Goal: Task Accomplishment & Management: Manage account settings

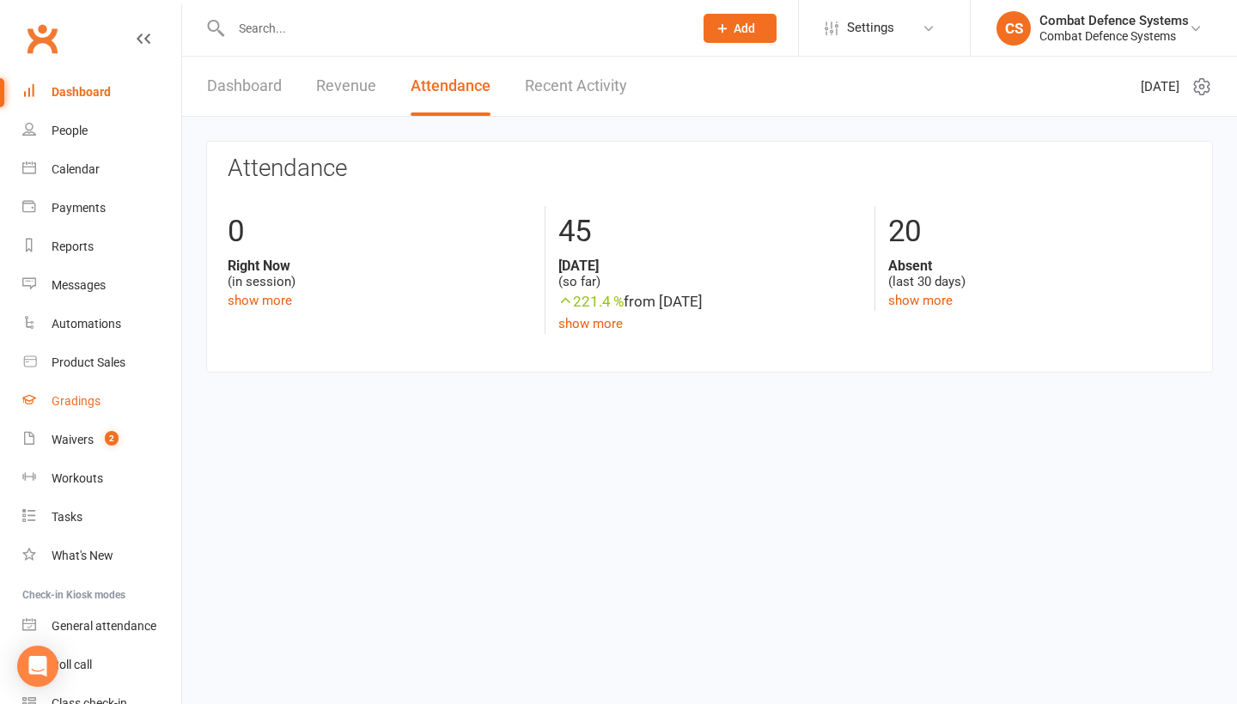
click at [76, 398] on div "Gradings" at bounding box center [76, 401] width 49 height 14
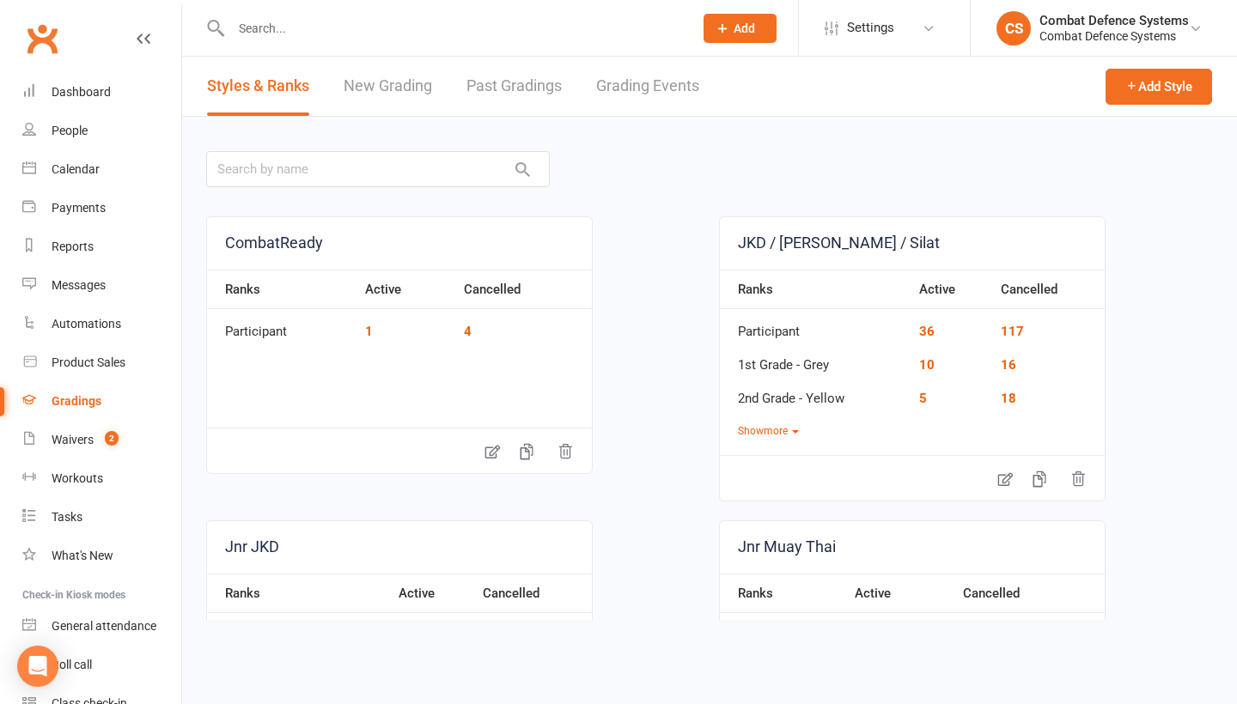
click at [667, 91] on link "Grading Events" at bounding box center [647, 86] width 103 height 59
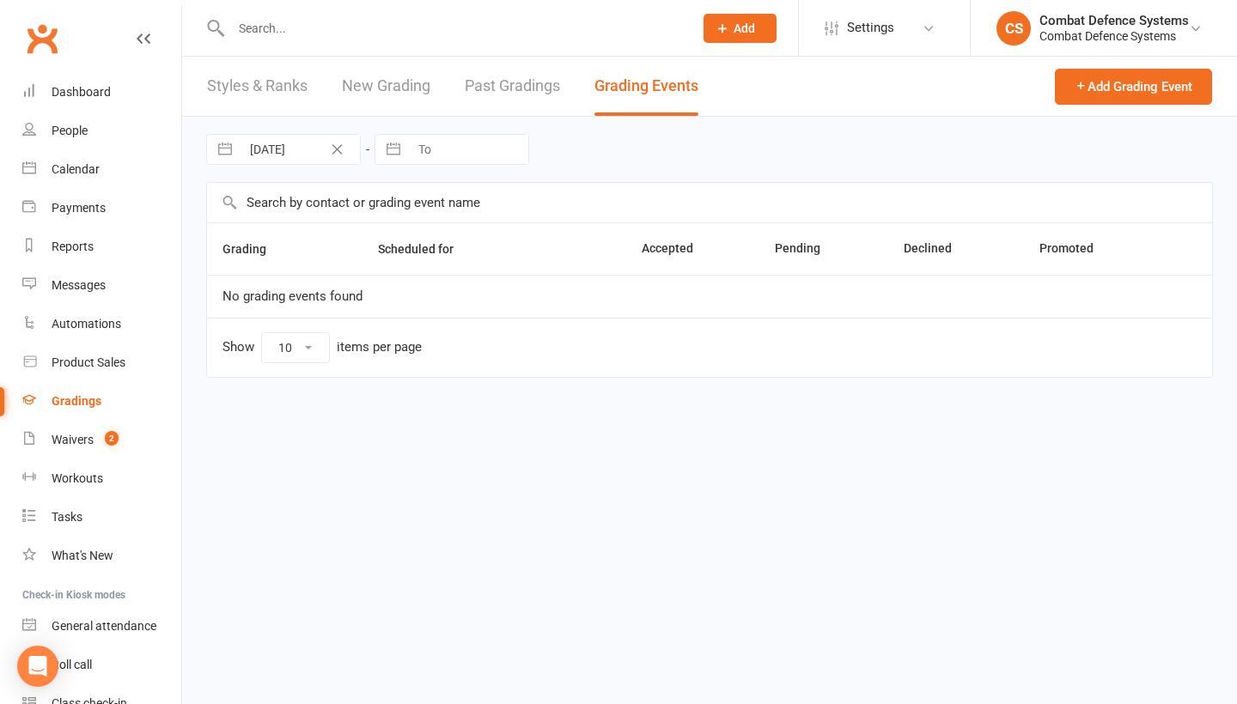
select select "25"
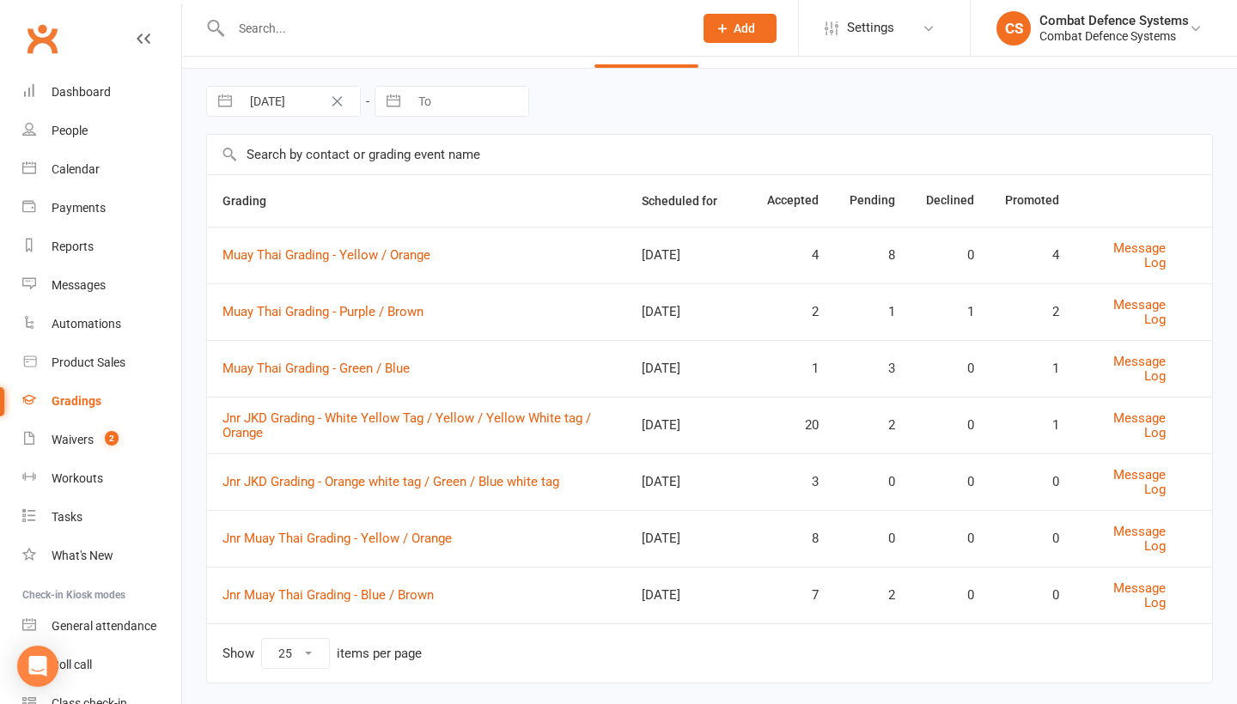
scroll to position [50, 0]
click at [363, 410] on link "Jnr JKD Grading - White Yellow Tag / Yellow / Yellow White tag / Orange" at bounding box center [406, 424] width 369 height 30
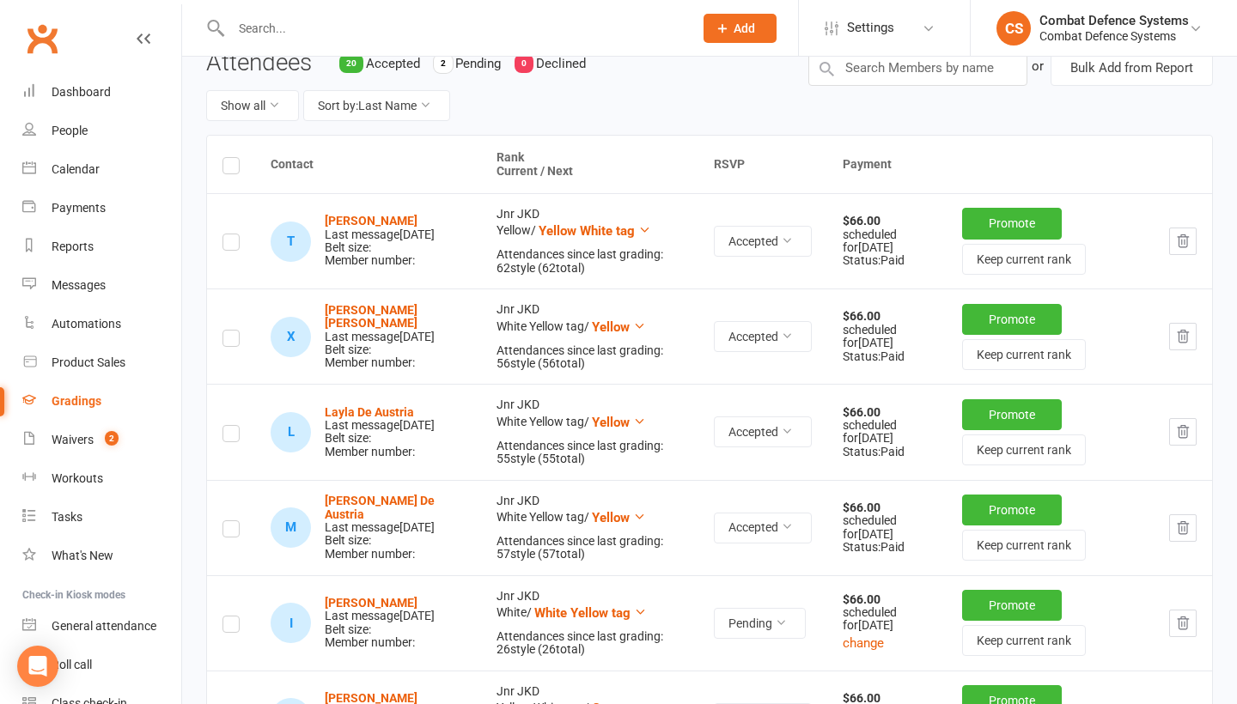
scroll to position [234, 0]
click at [1020, 213] on button "Promote" at bounding box center [1012, 222] width 100 height 31
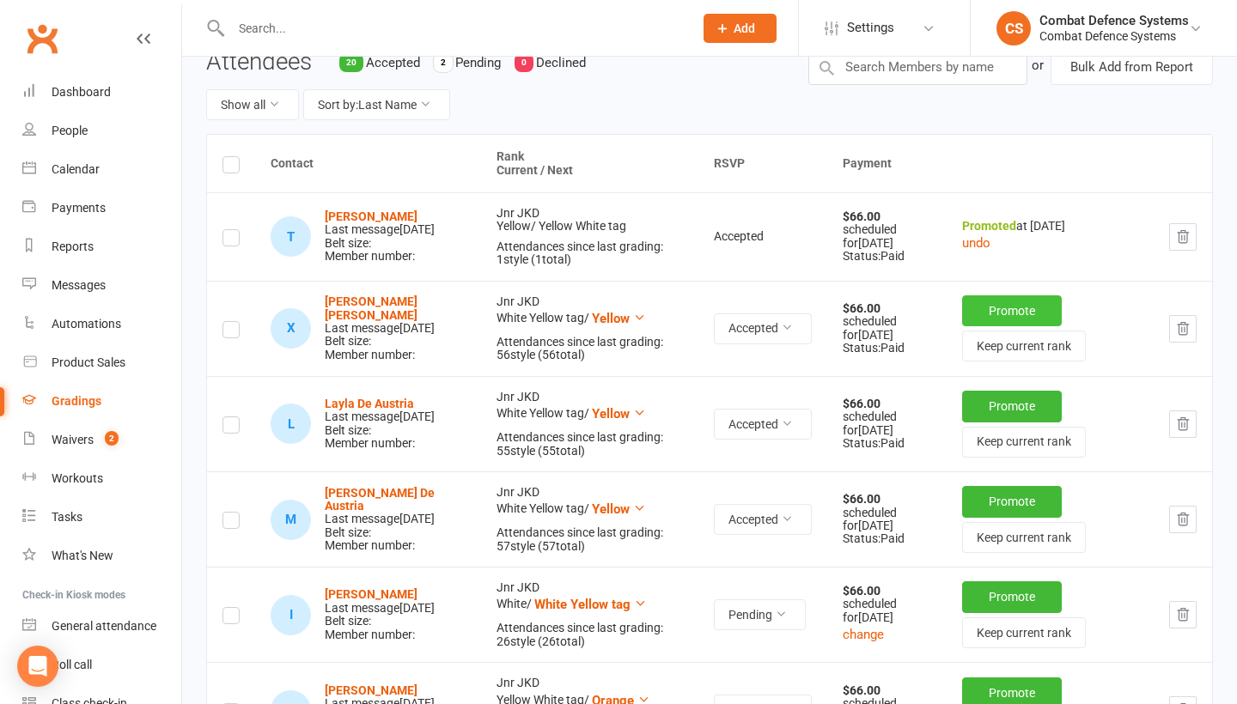
click at [1003, 313] on button "Promote" at bounding box center [1012, 310] width 100 height 31
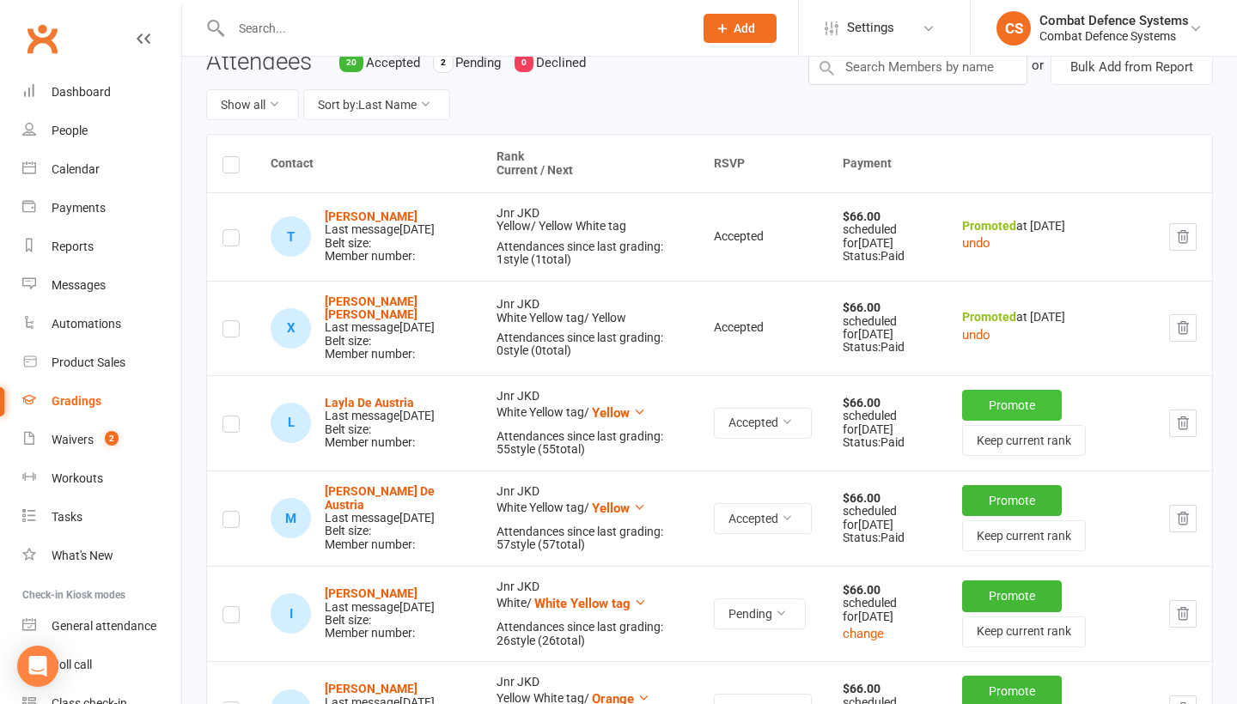
click at [1014, 415] on button "Promote" at bounding box center [1012, 405] width 100 height 31
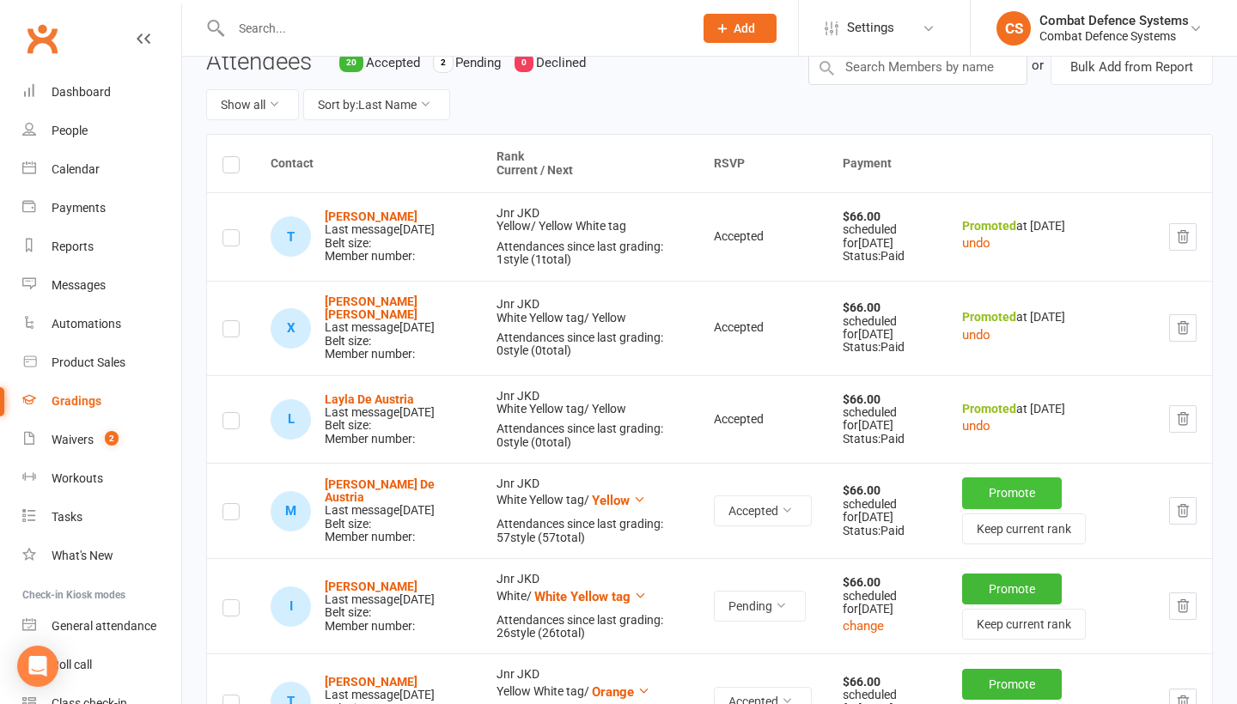
click at [1007, 509] on button "Promote" at bounding box center [1012, 493] width 100 height 31
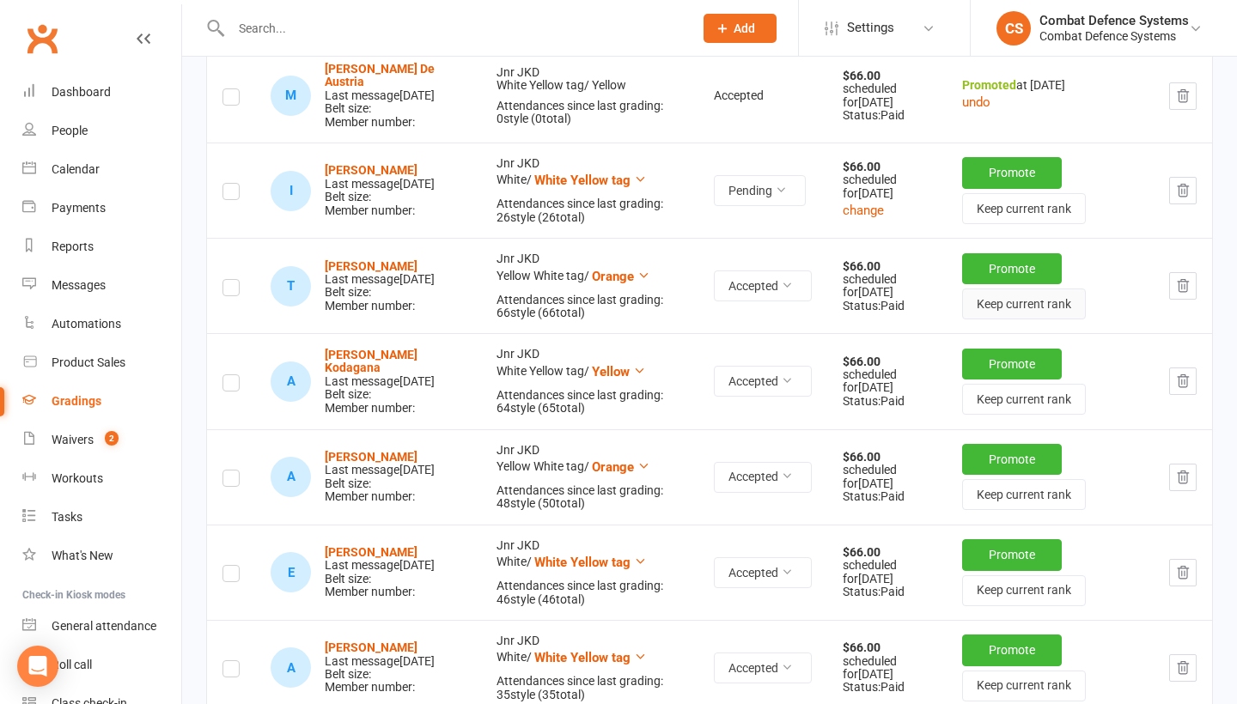
scroll to position [663, 0]
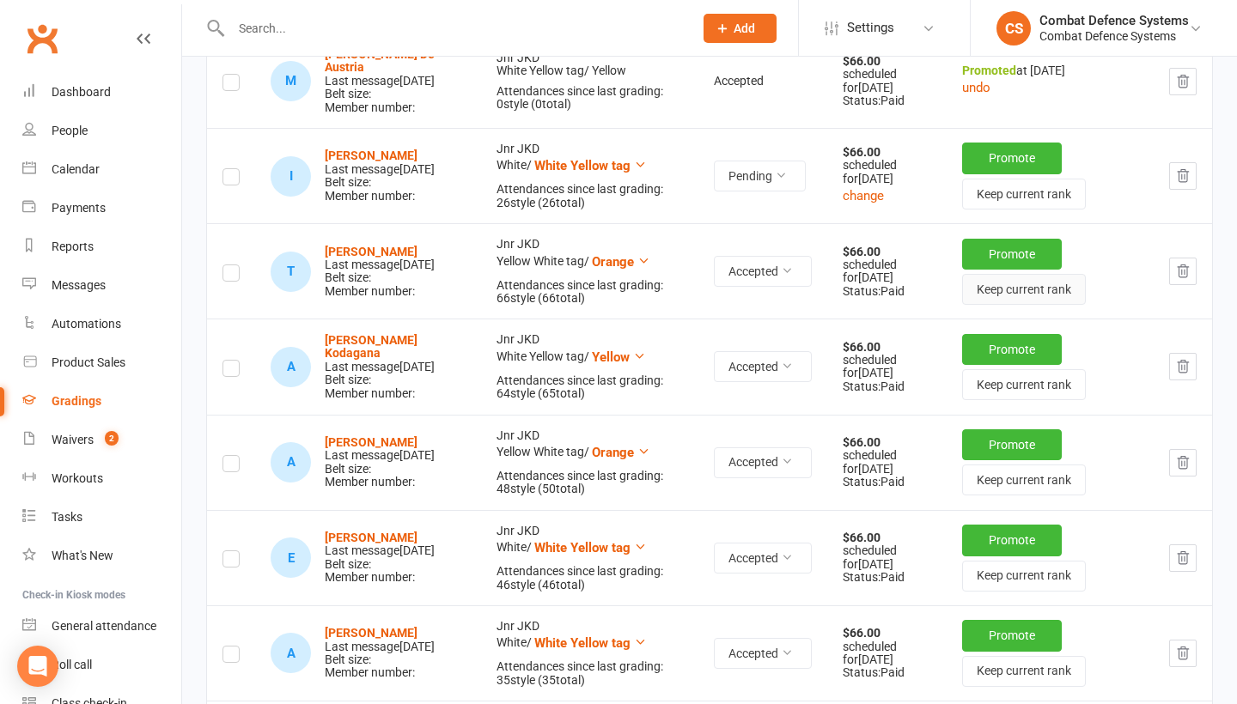
click at [1001, 305] on button "Keep current rank" at bounding box center [1024, 289] width 124 height 31
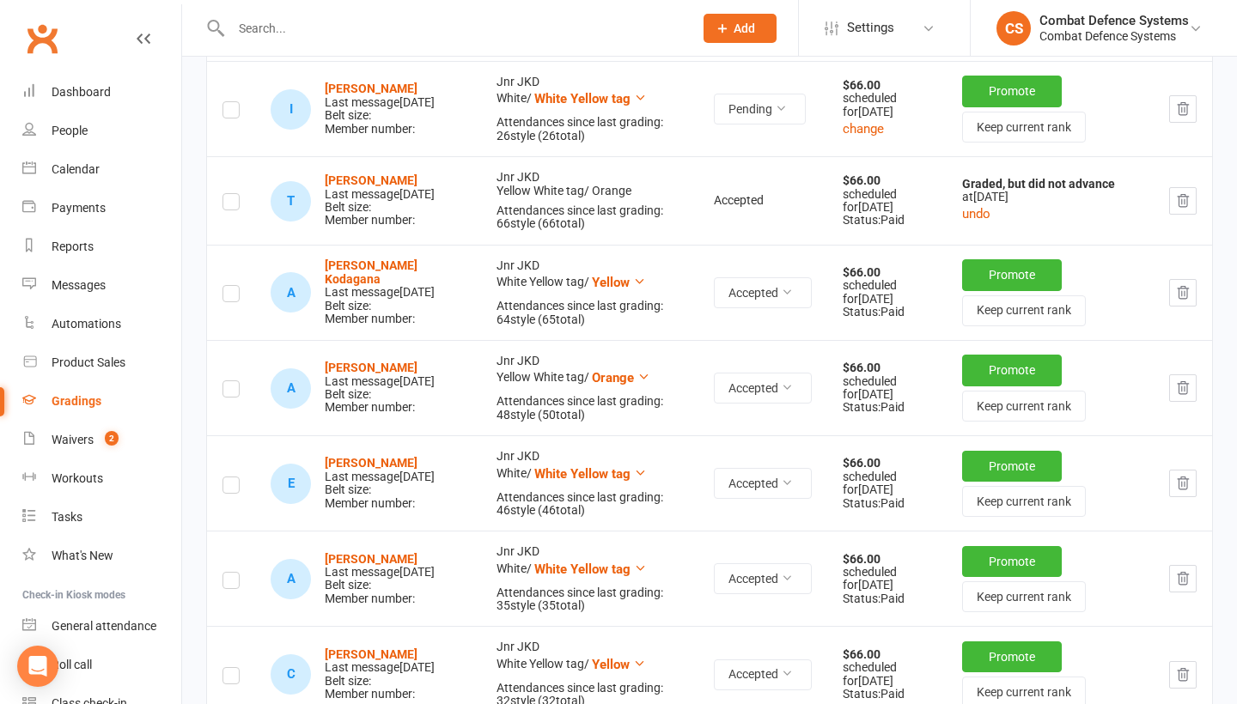
scroll to position [731, 0]
click at [1003, 289] on button "Promote" at bounding box center [1012, 274] width 100 height 31
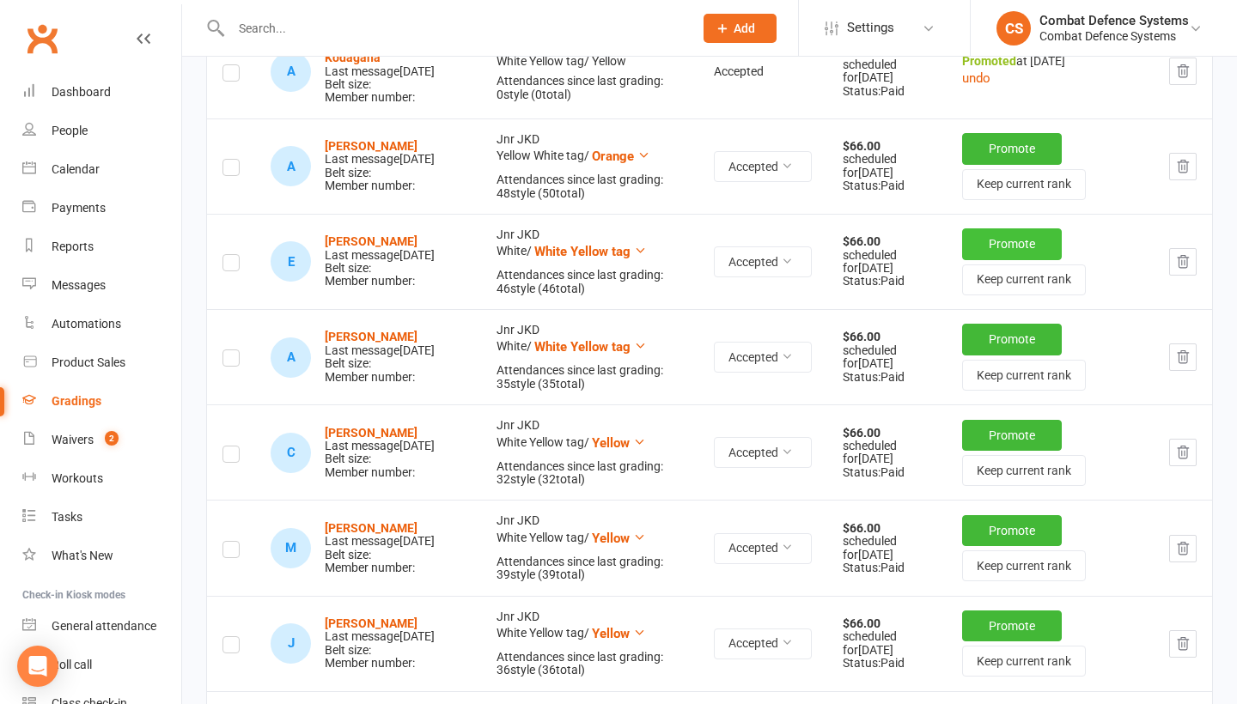
scroll to position [955, 0]
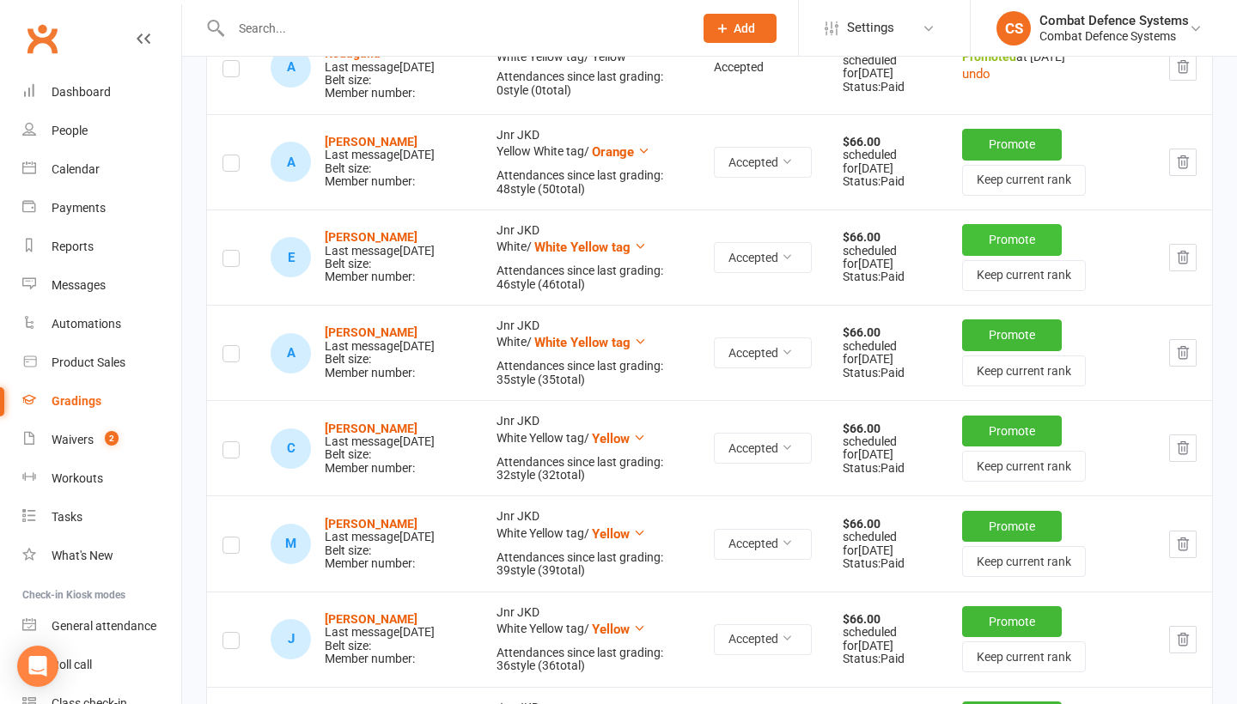
click at [1001, 255] on button "Promote" at bounding box center [1012, 239] width 100 height 31
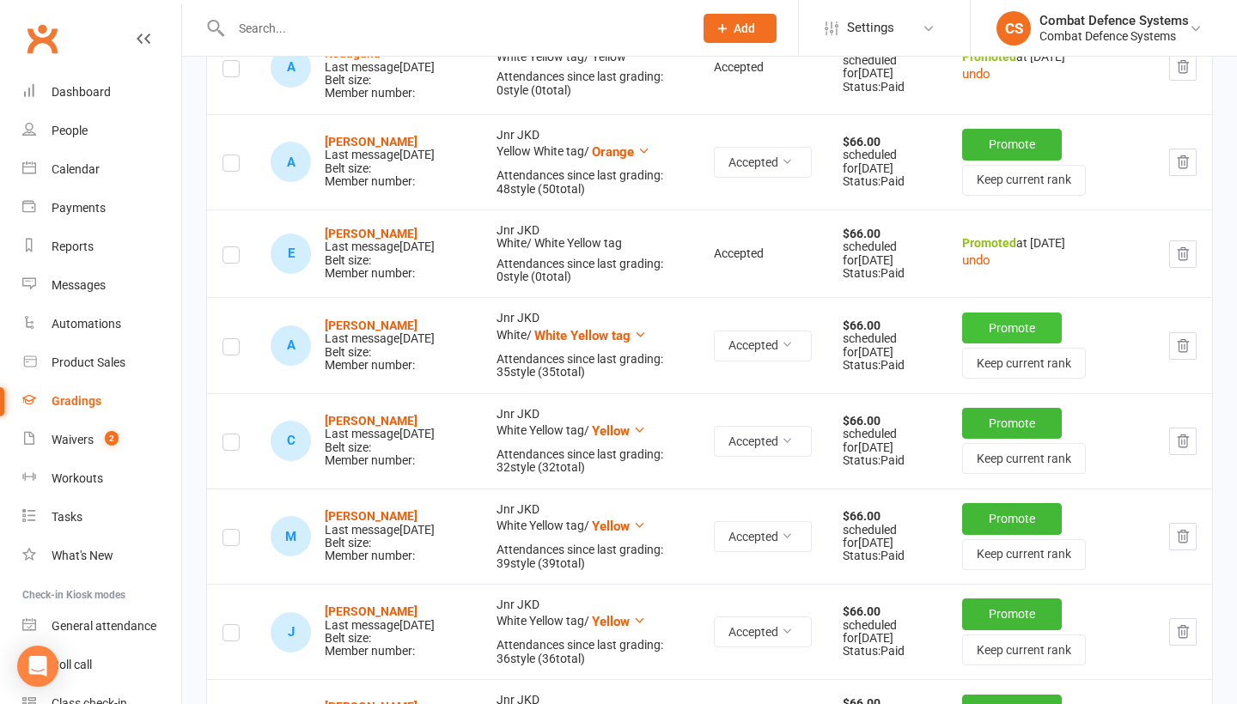
click at [1003, 344] on button "Promote" at bounding box center [1012, 328] width 100 height 31
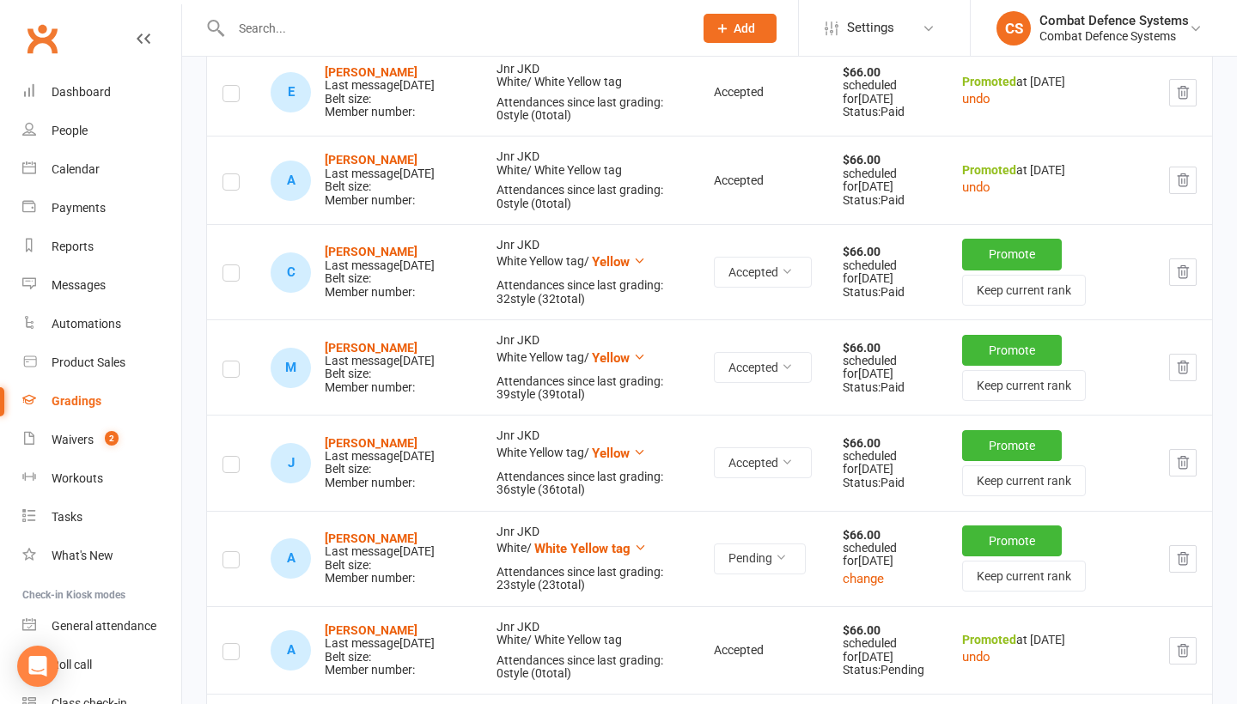
scroll to position [1119, 0]
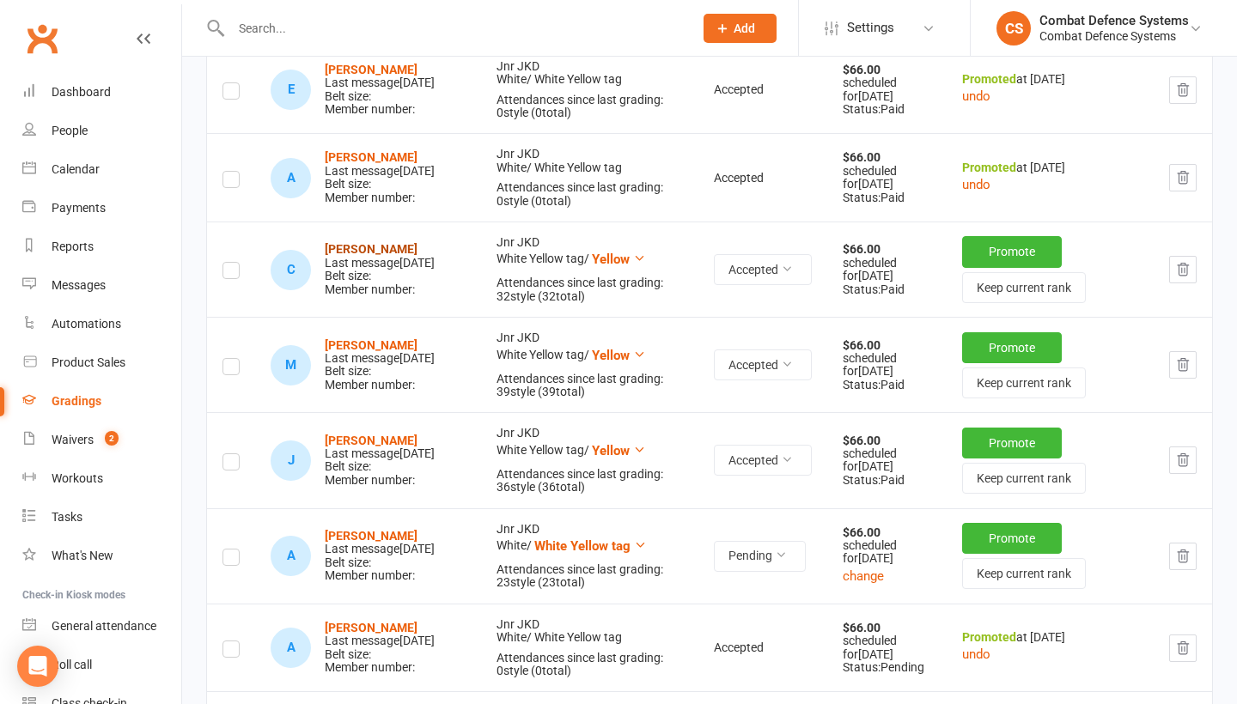
click at [367, 256] on strong "[PERSON_NAME]" at bounding box center [371, 249] width 93 height 14
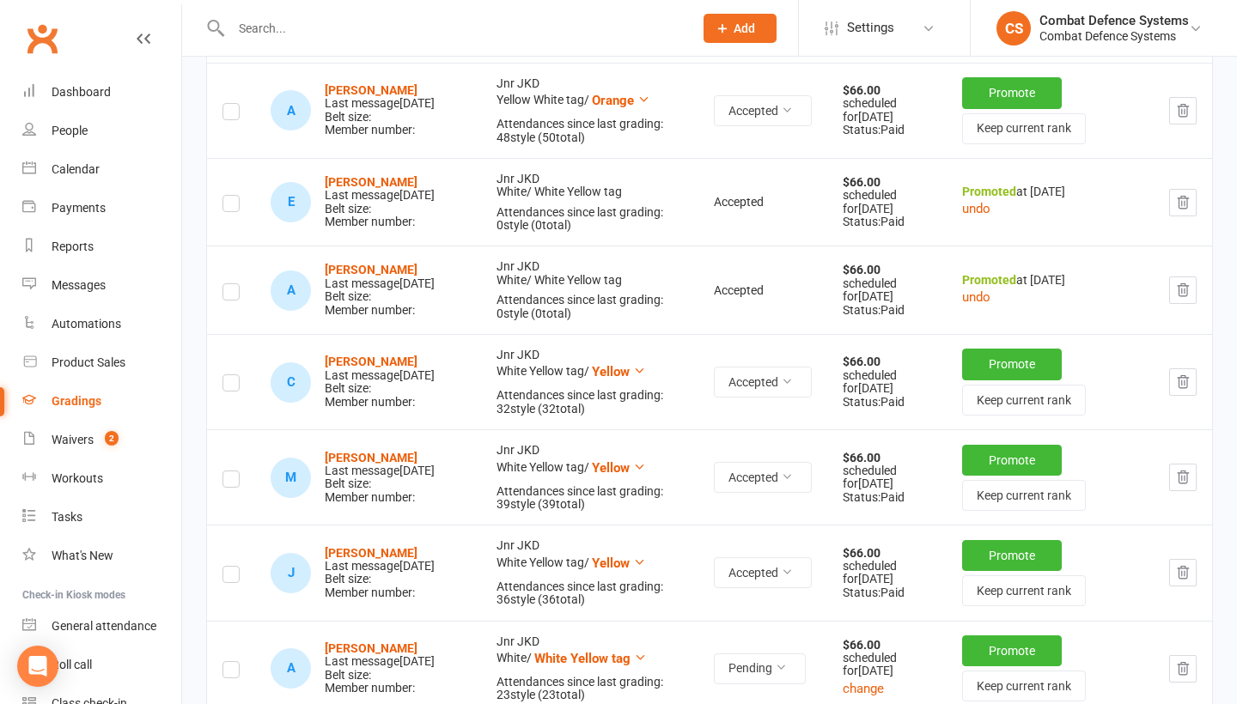
scroll to position [1009, 0]
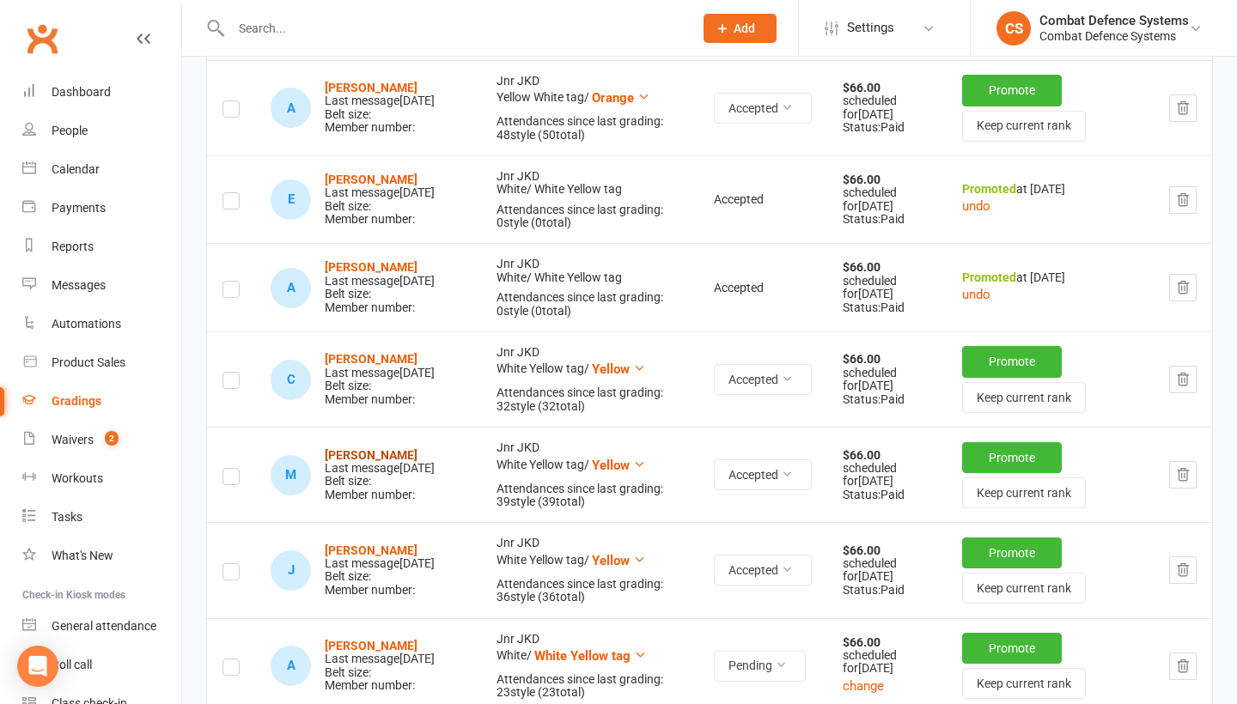
click at [365, 462] on strong "[PERSON_NAME]" at bounding box center [371, 455] width 93 height 14
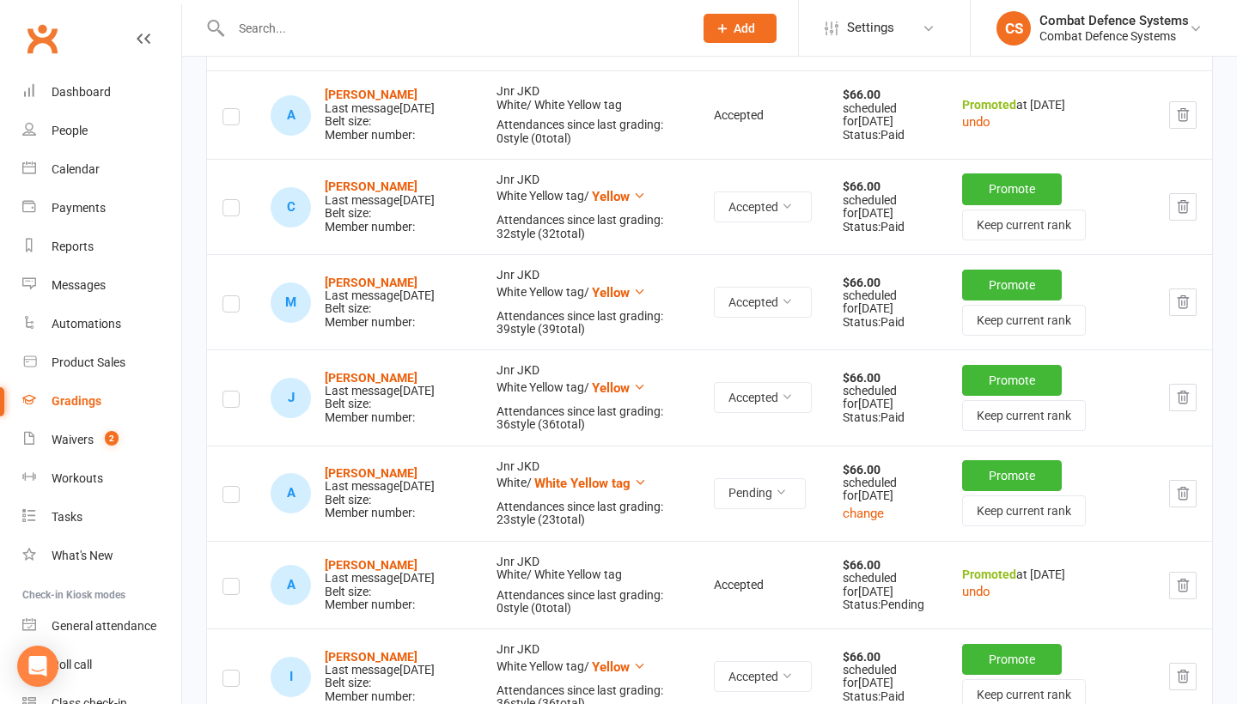
scroll to position [1187, 0]
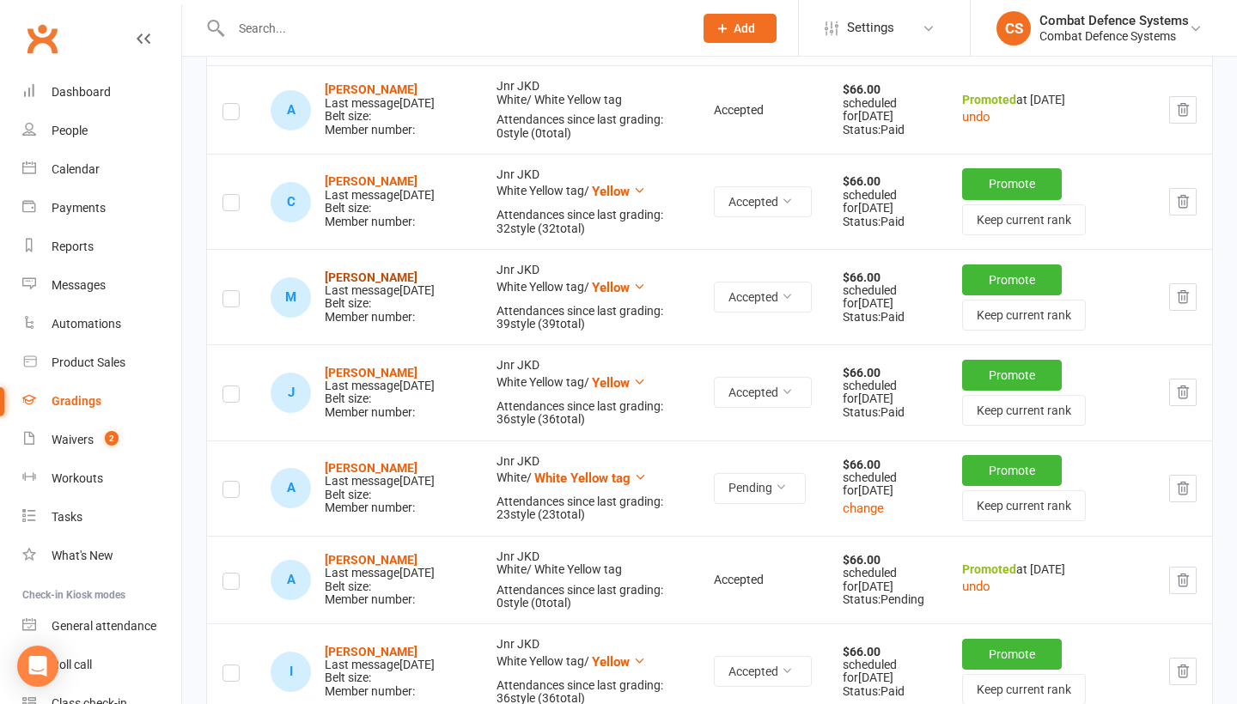
click at [370, 284] on strong "[PERSON_NAME]" at bounding box center [371, 278] width 93 height 14
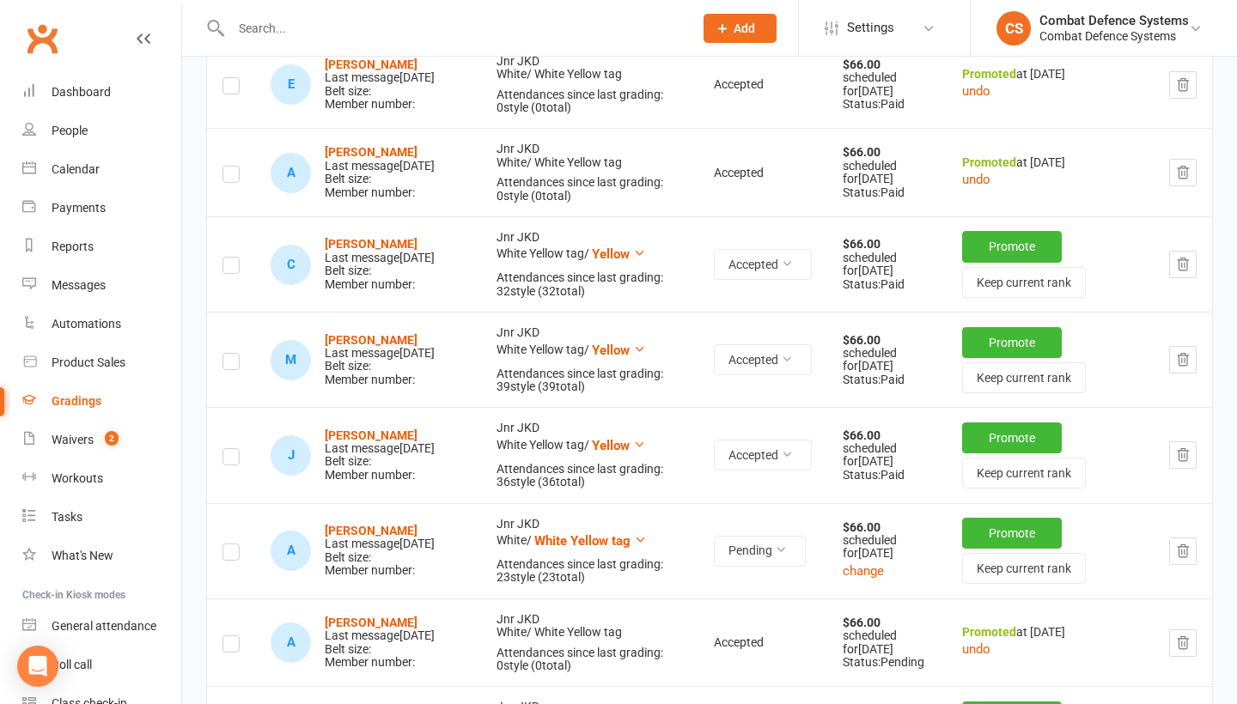
scroll to position [1140, 0]
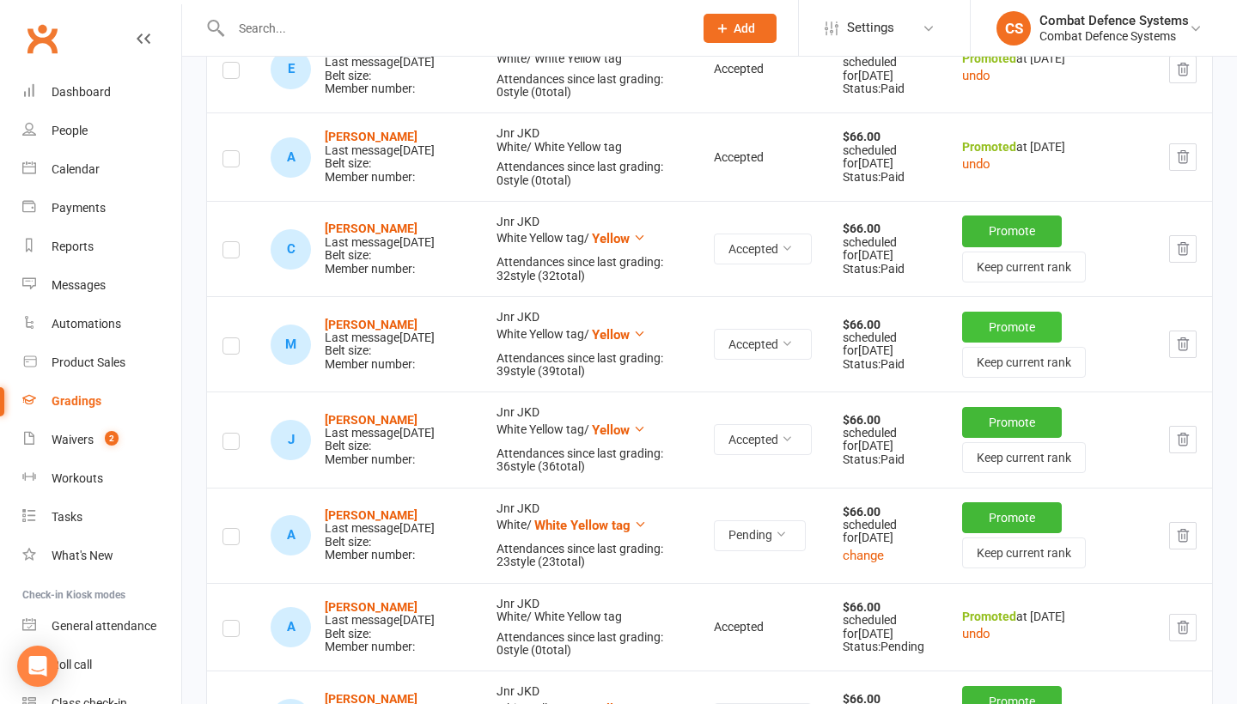
click at [975, 343] on button "Promote" at bounding box center [1012, 327] width 100 height 31
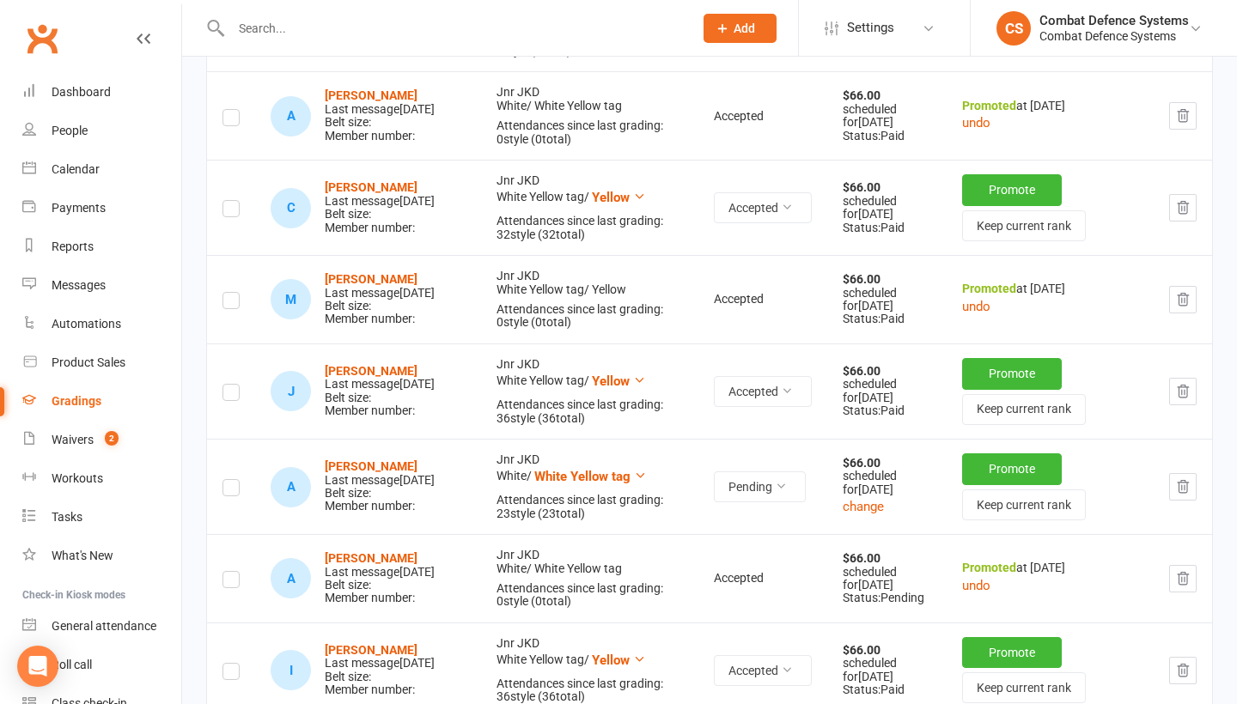
scroll to position [1182, 0]
click at [981, 388] on button "Promote" at bounding box center [1012, 372] width 100 height 31
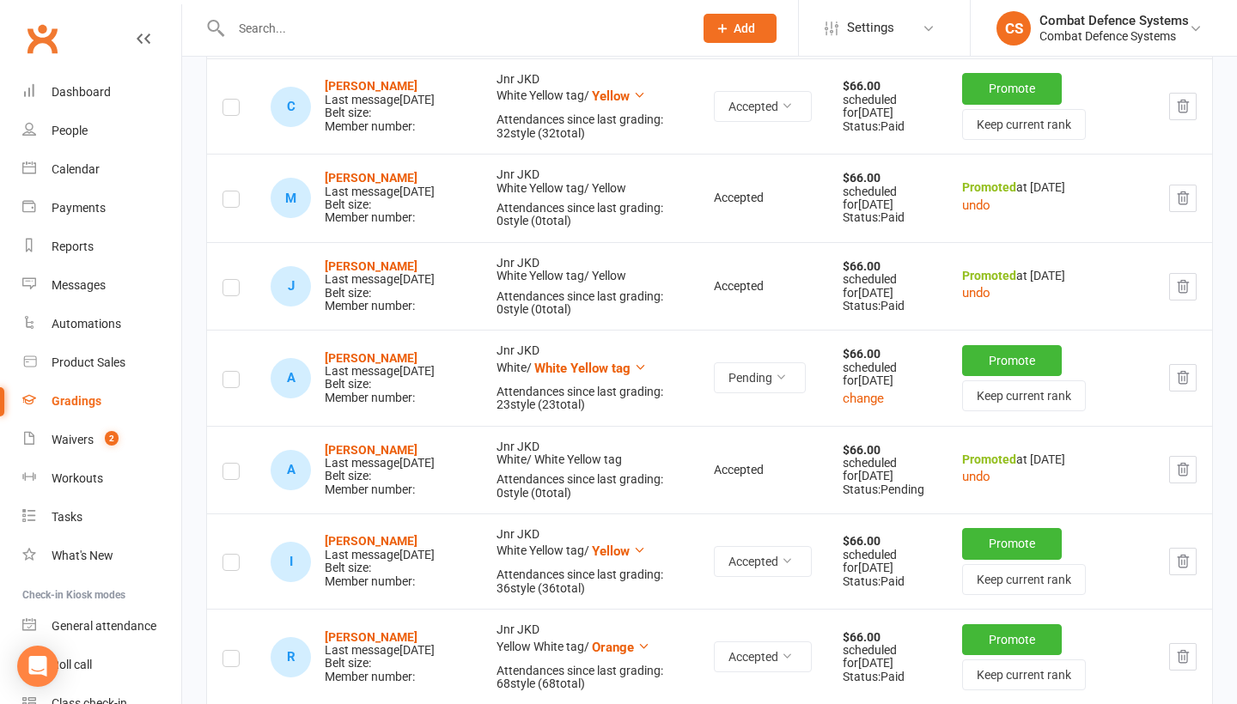
scroll to position [1286, 0]
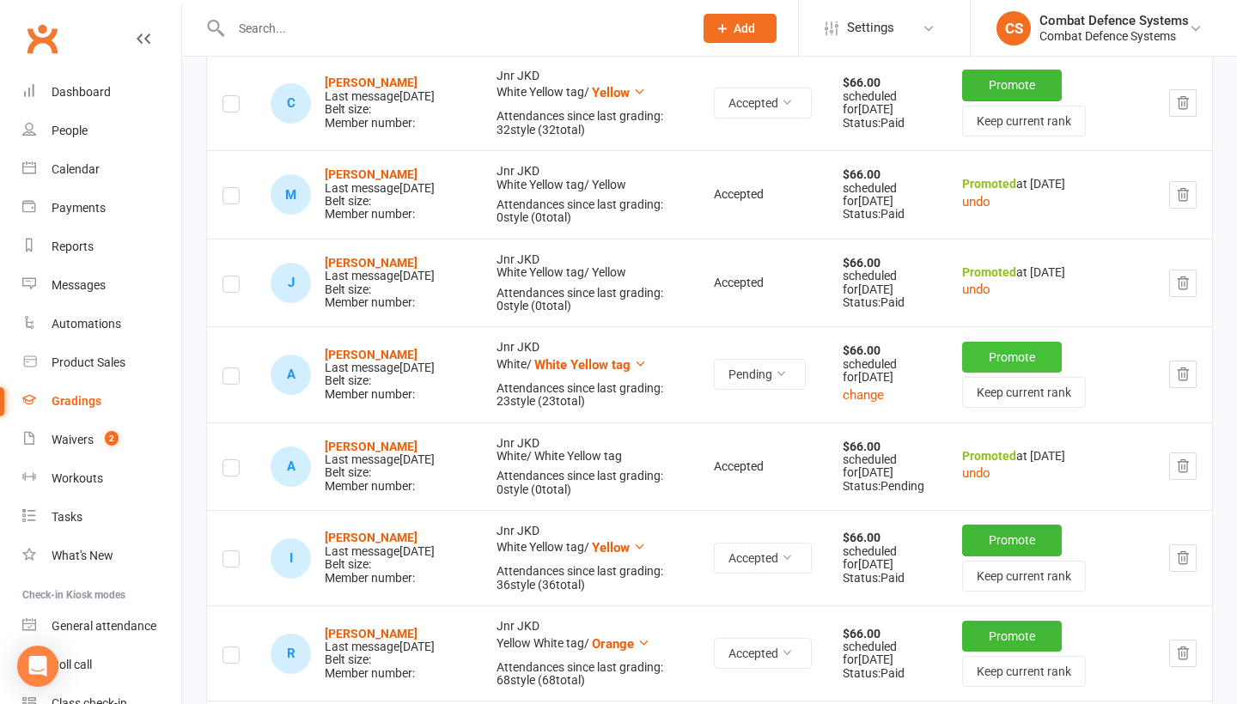
click at [984, 373] on button "Promote" at bounding box center [1012, 357] width 100 height 31
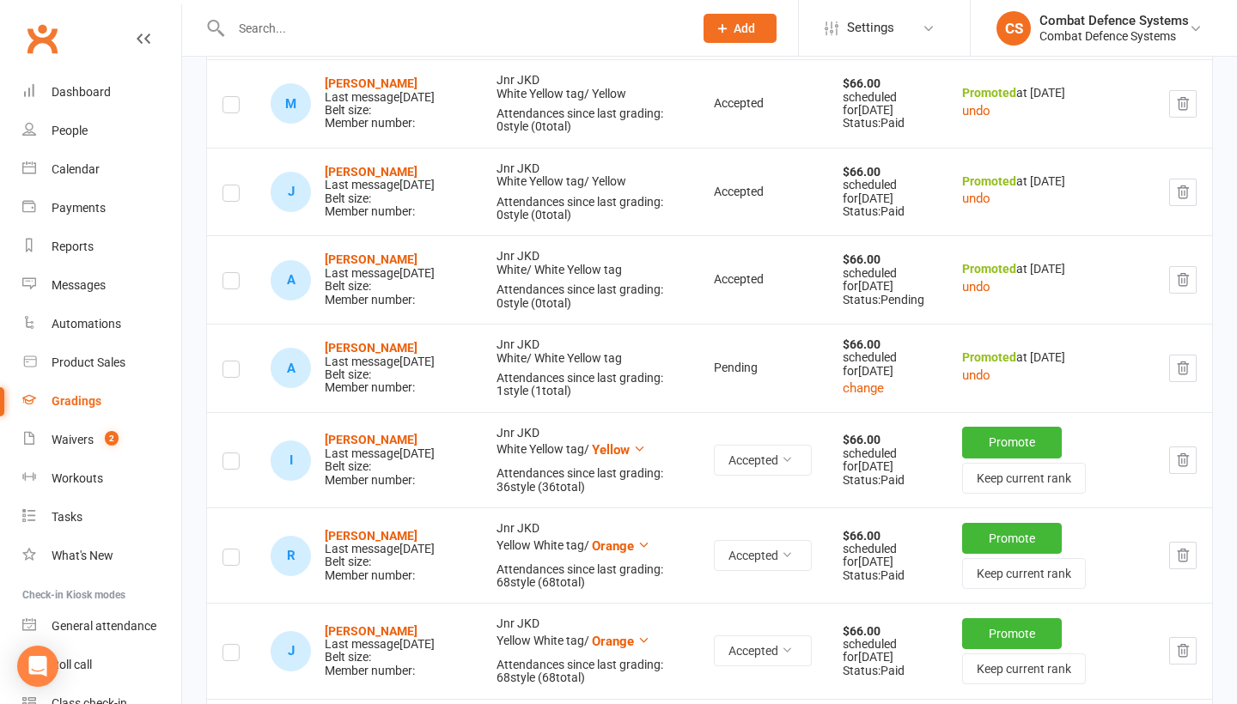
scroll to position [1386, 0]
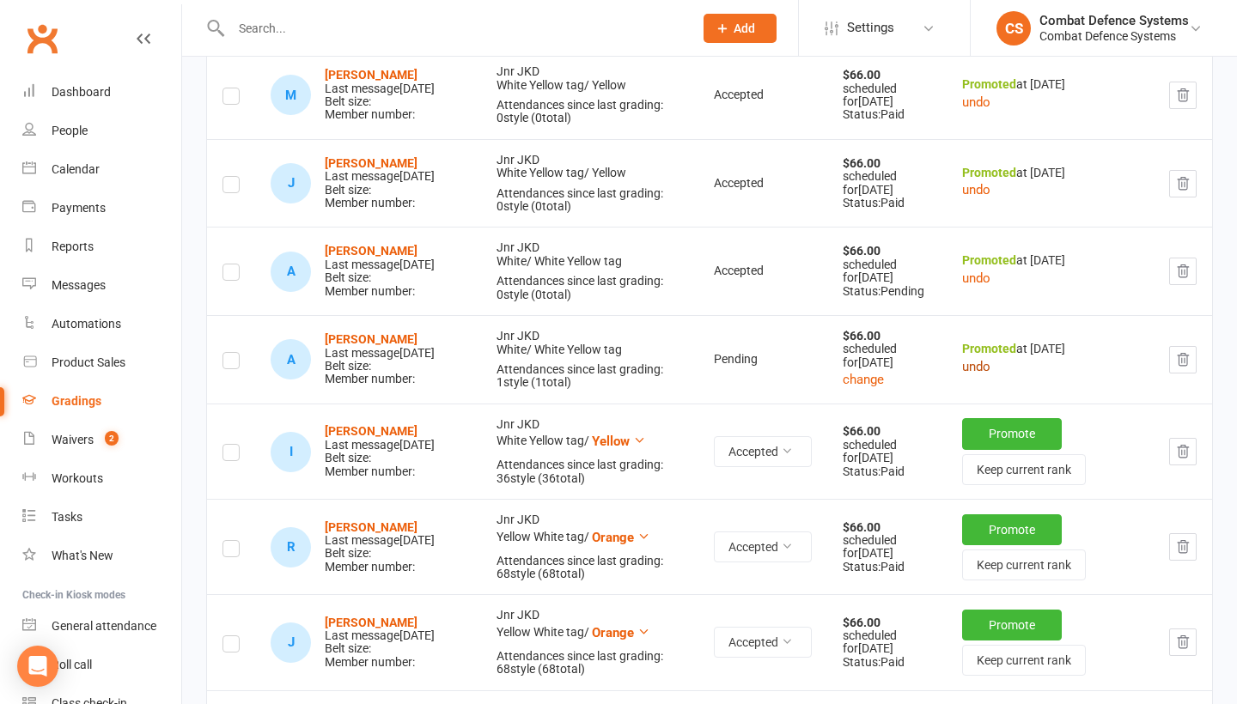
click at [975, 377] on button "undo" at bounding box center [976, 366] width 28 height 21
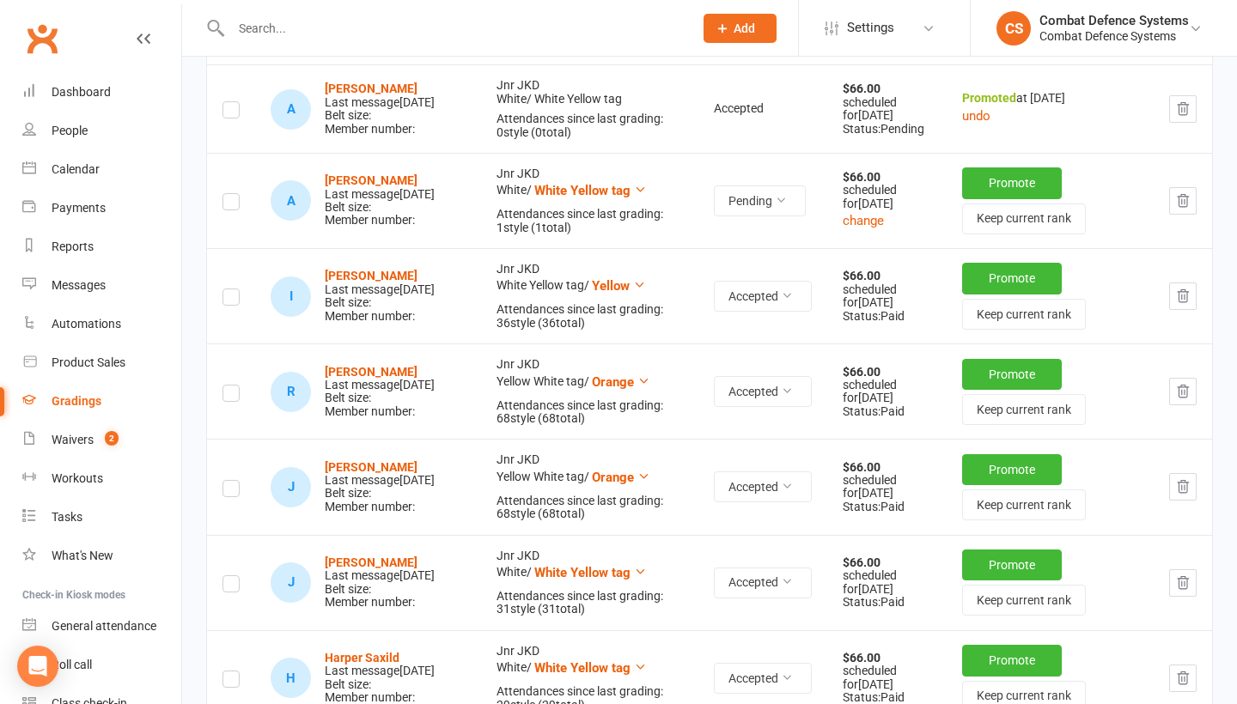
scroll to position [1553, 0]
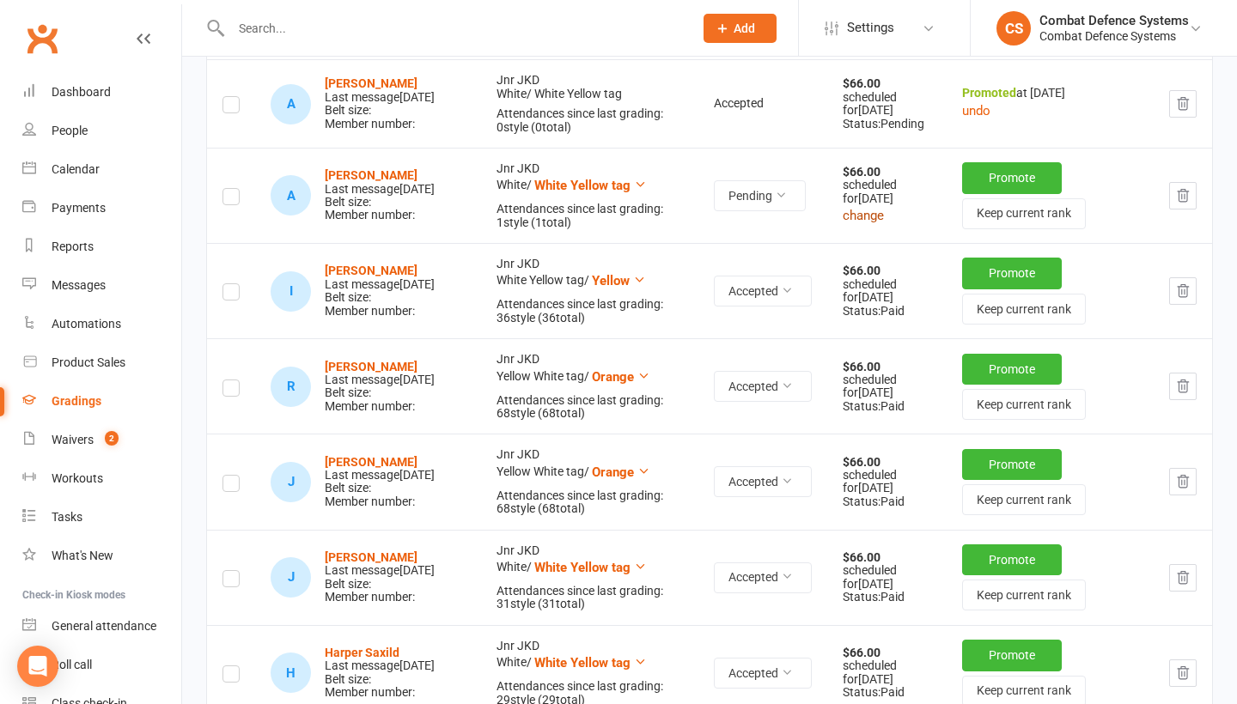
click at [877, 226] on button "change" at bounding box center [863, 215] width 41 height 21
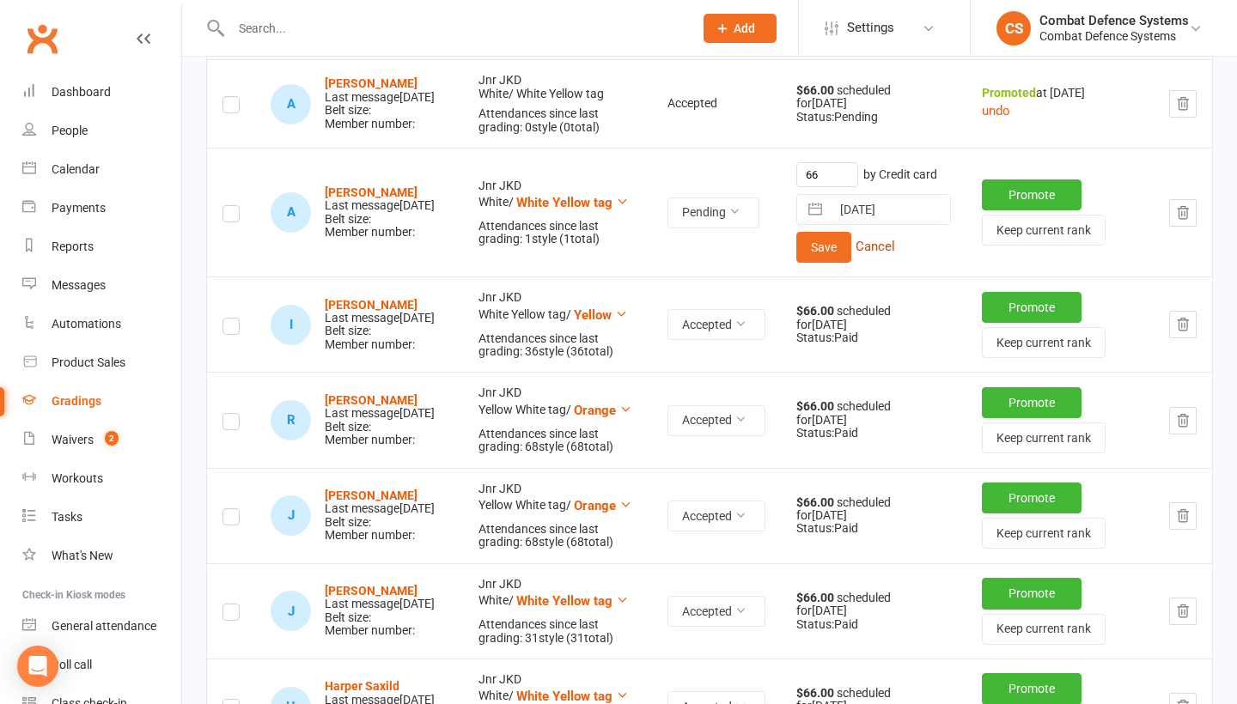
click at [891, 257] on button "Cancel" at bounding box center [876, 246] width 40 height 21
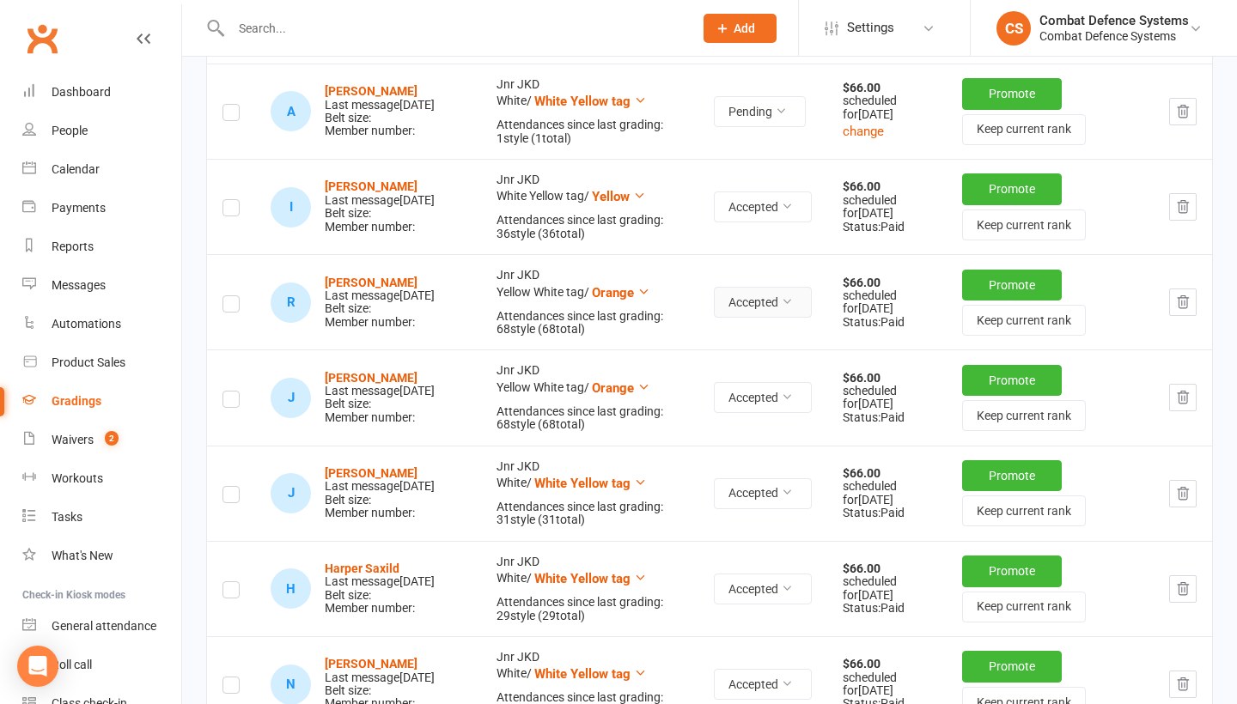
scroll to position [1641, 0]
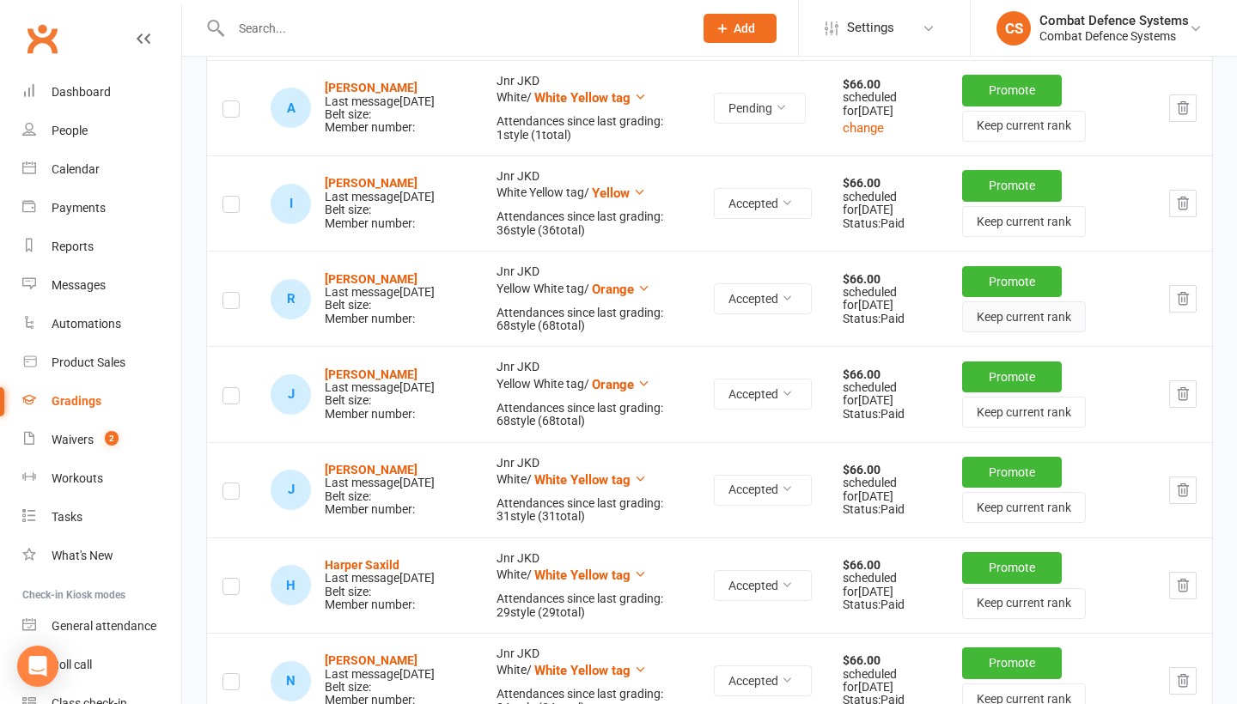
click at [1007, 332] on button "Keep current rank" at bounding box center [1024, 317] width 124 height 31
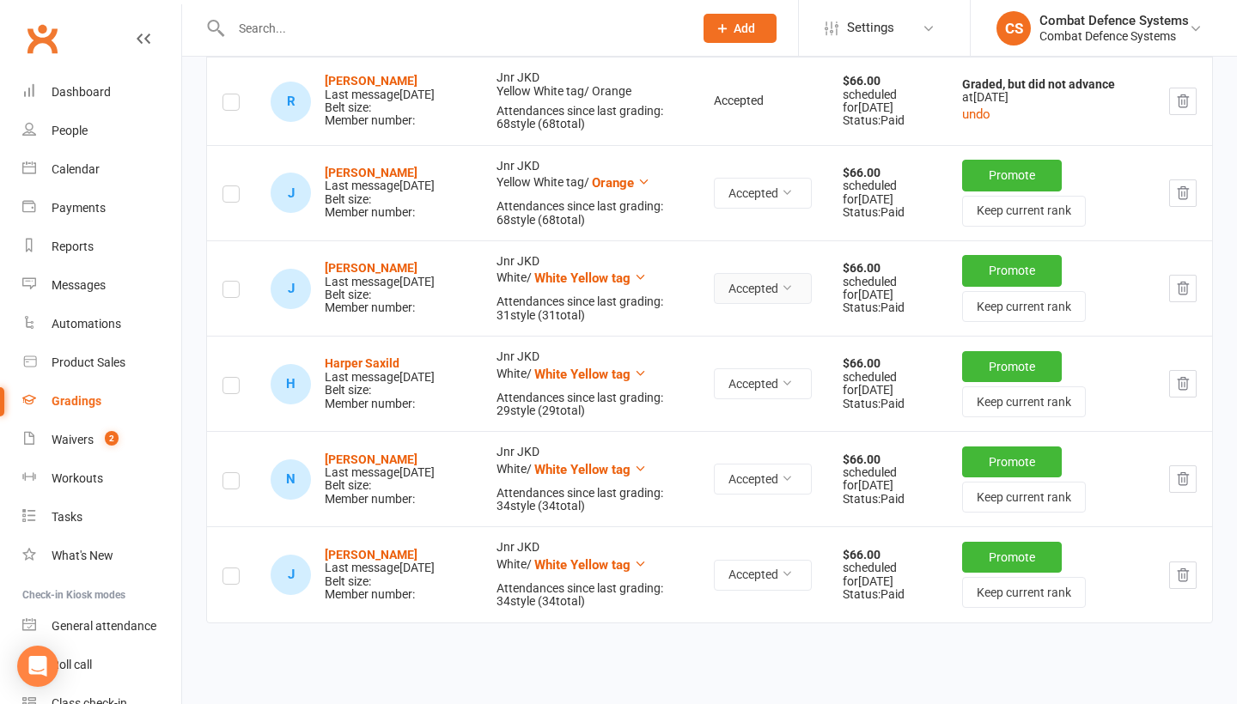
scroll to position [1839, 0]
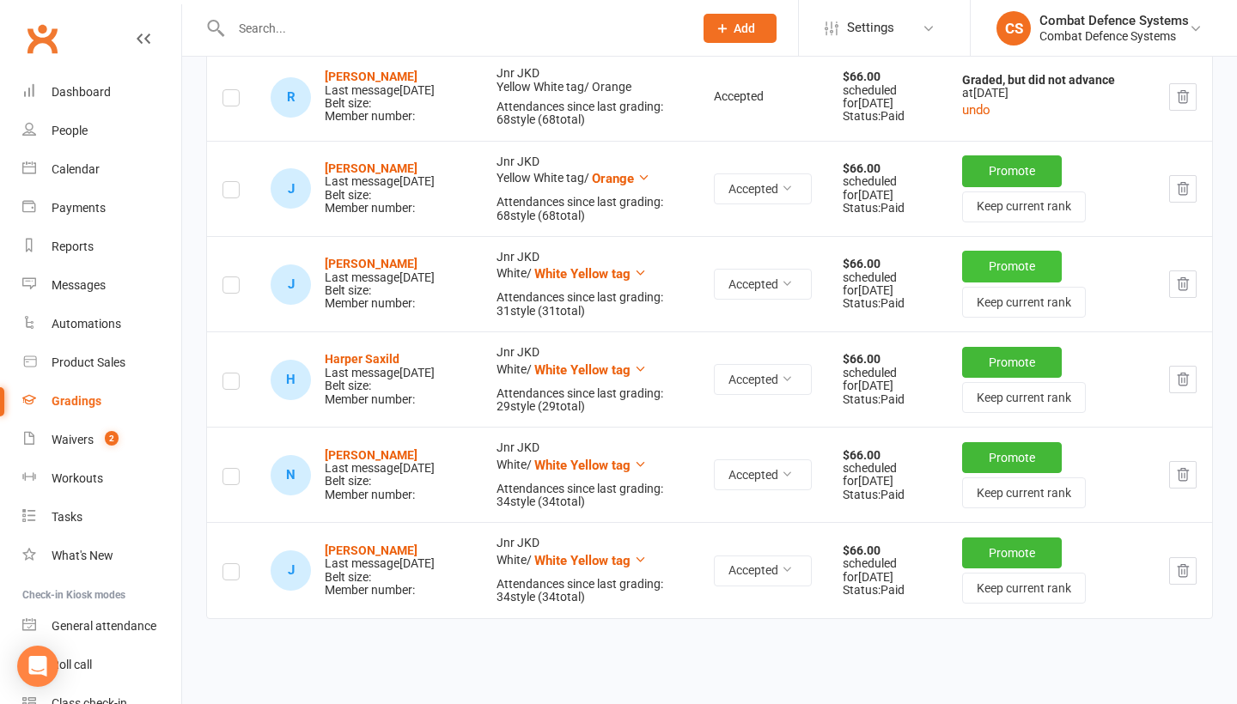
click at [982, 282] on button "Promote" at bounding box center [1012, 266] width 100 height 31
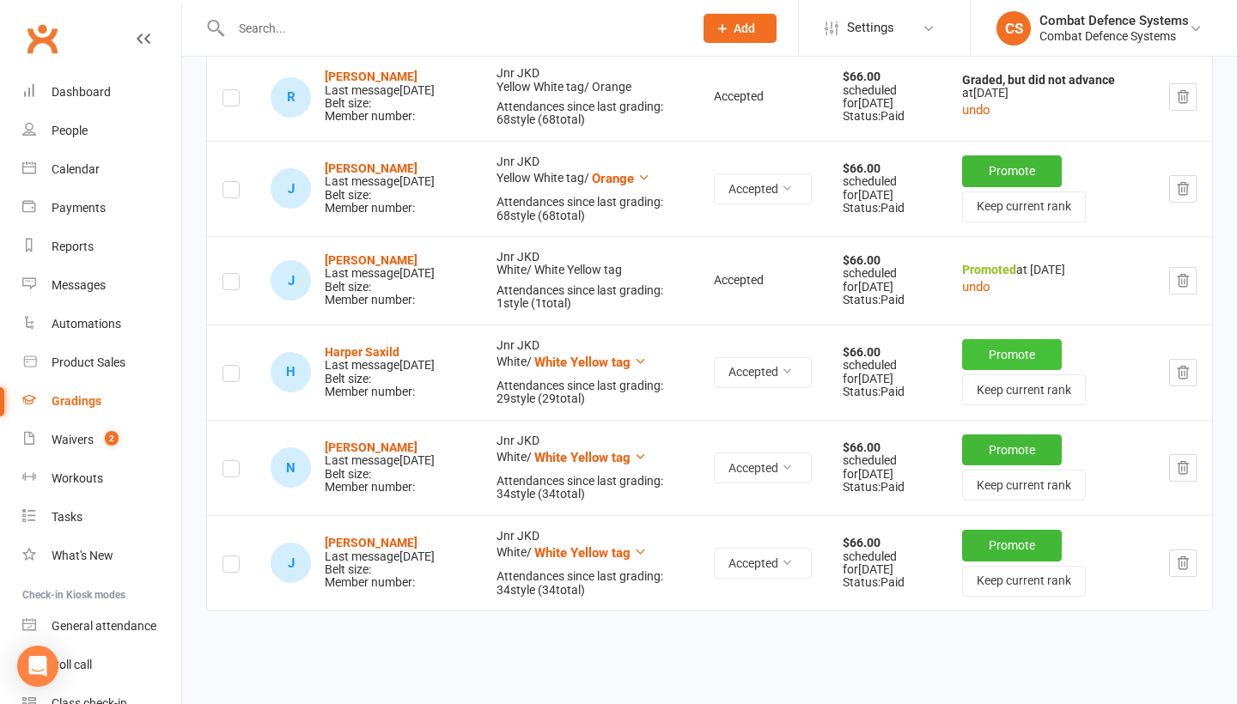
click at [1011, 370] on button "Promote" at bounding box center [1012, 354] width 100 height 31
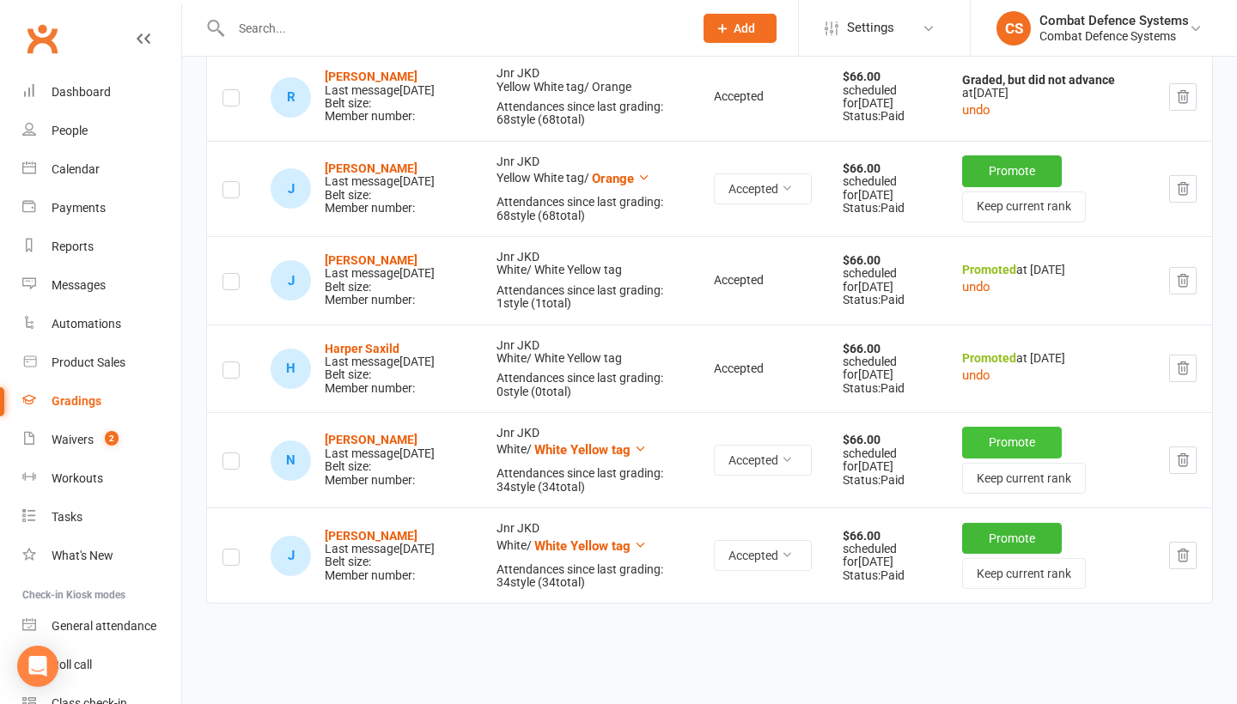
click at [995, 458] on button "Promote" at bounding box center [1012, 442] width 100 height 31
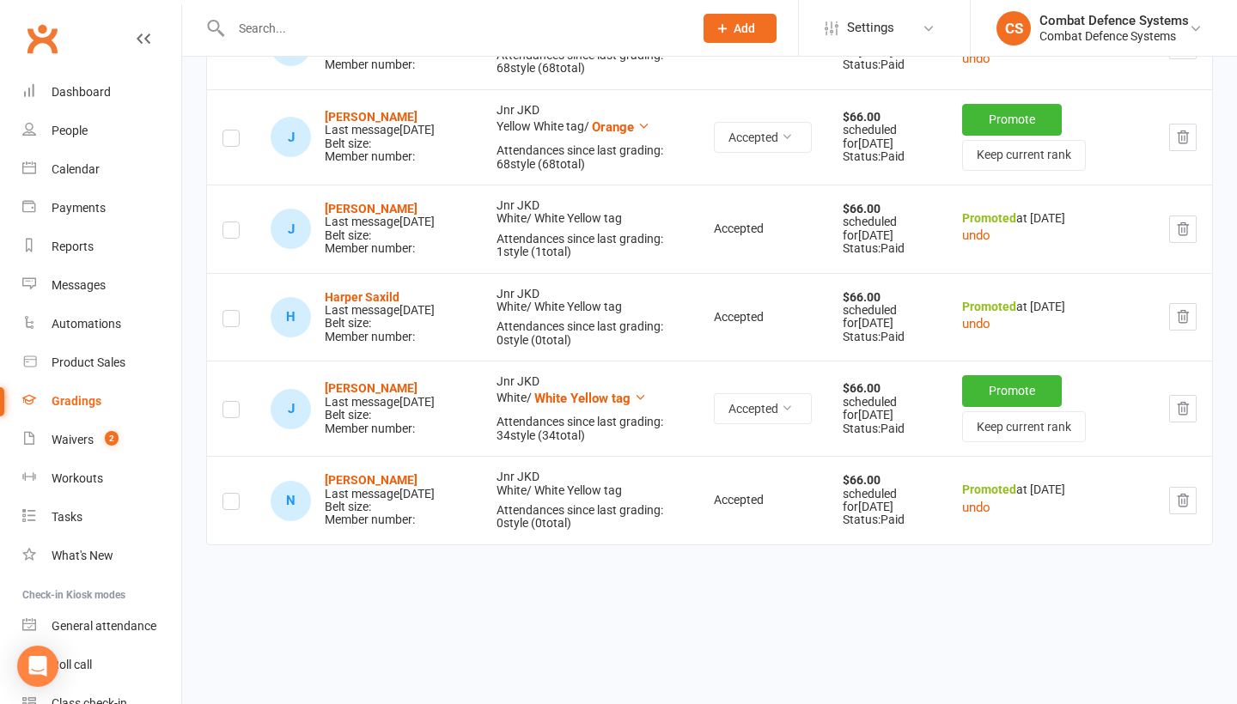
scroll to position [1975, 0]
click at [990, 405] on button "Promote" at bounding box center [1012, 390] width 100 height 31
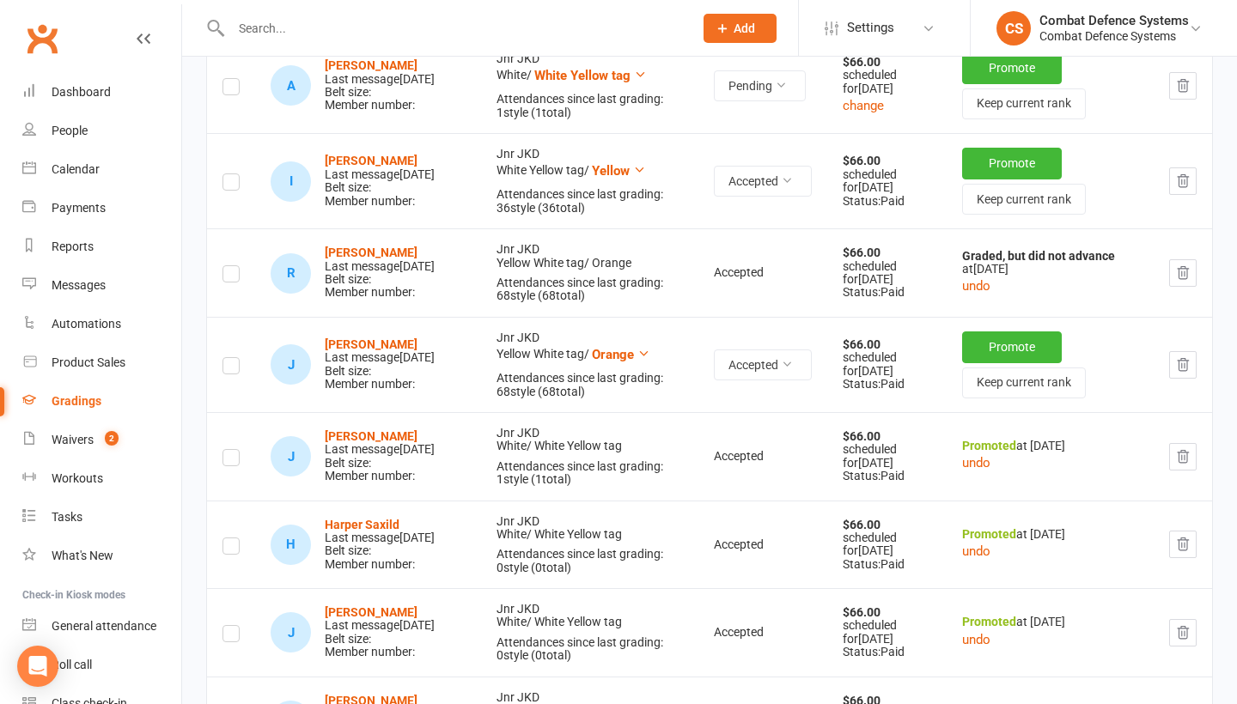
scroll to position [1657, 0]
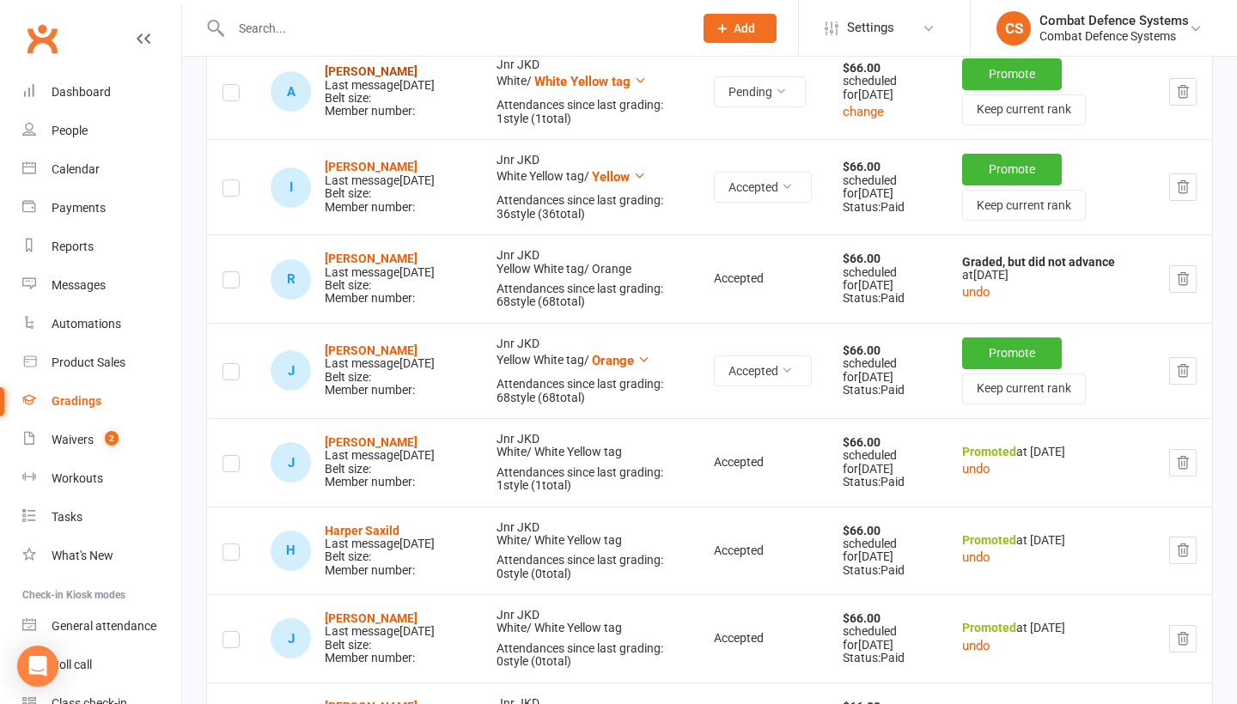
click at [392, 78] on strong "[PERSON_NAME]" at bounding box center [371, 71] width 93 height 14
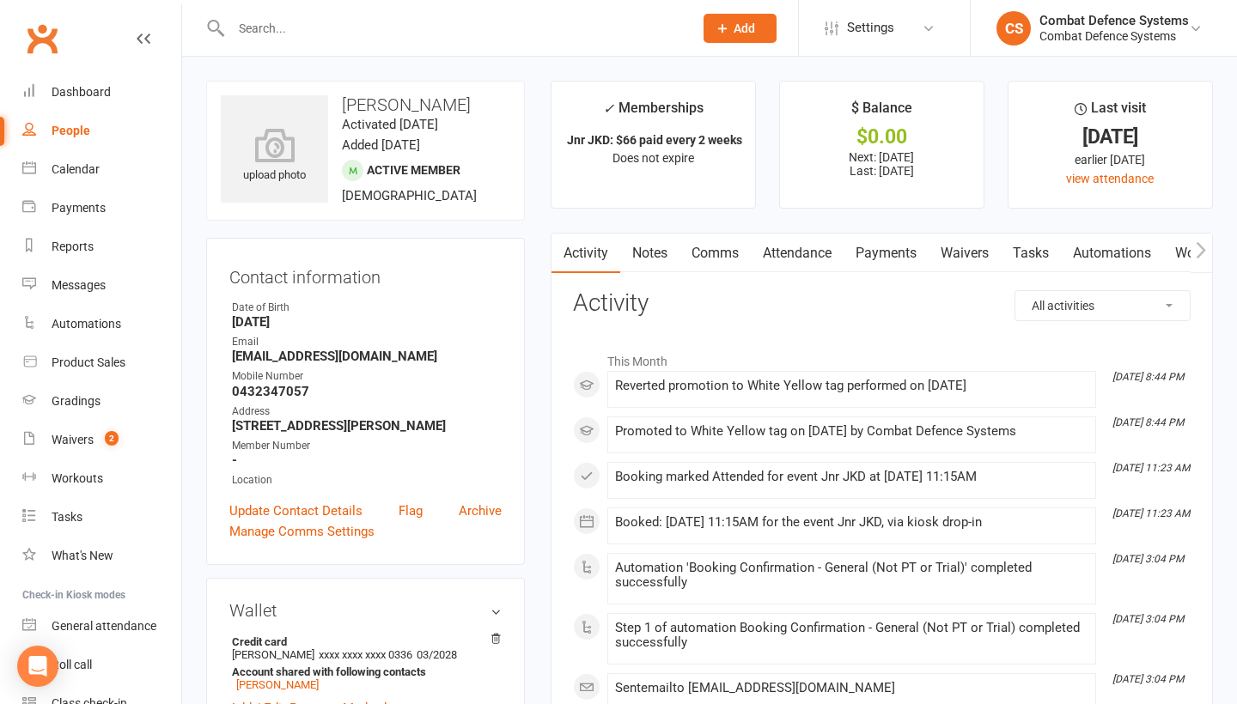
click at [883, 251] on link "Payments" at bounding box center [886, 254] width 85 height 40
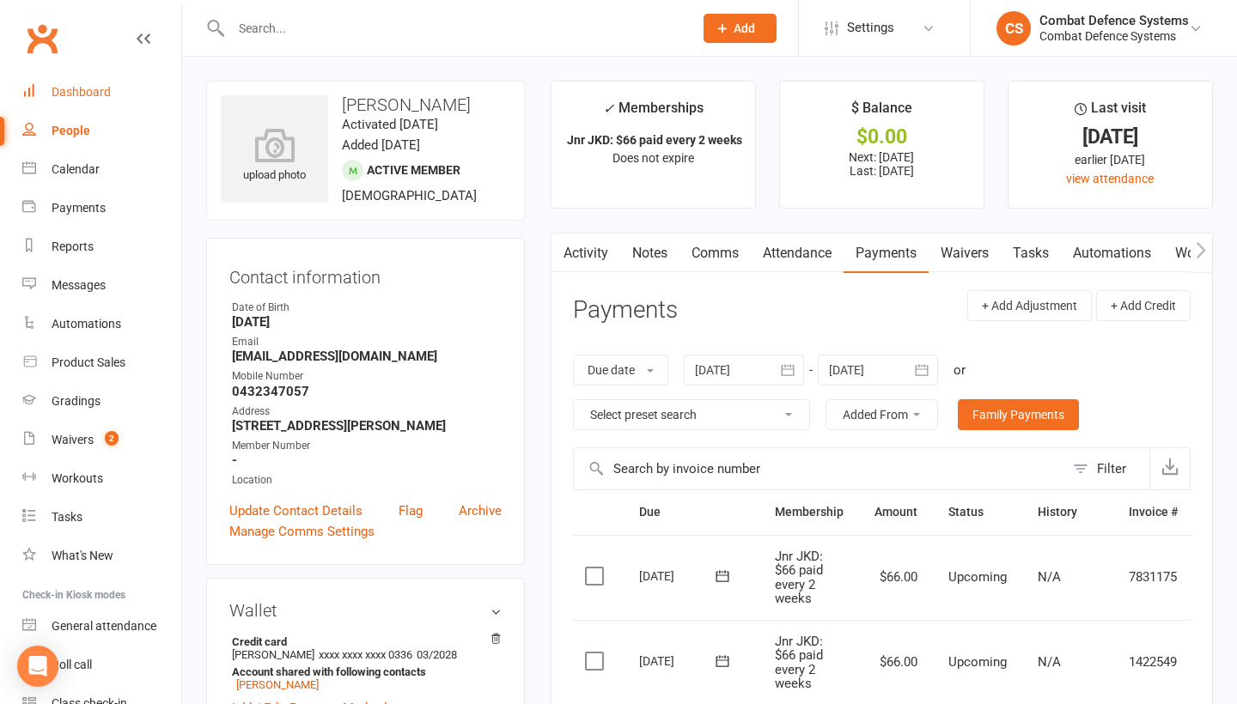
click at [79, 88] on div "Dashboard" at bounding box center [81, 92] width 59 height 14
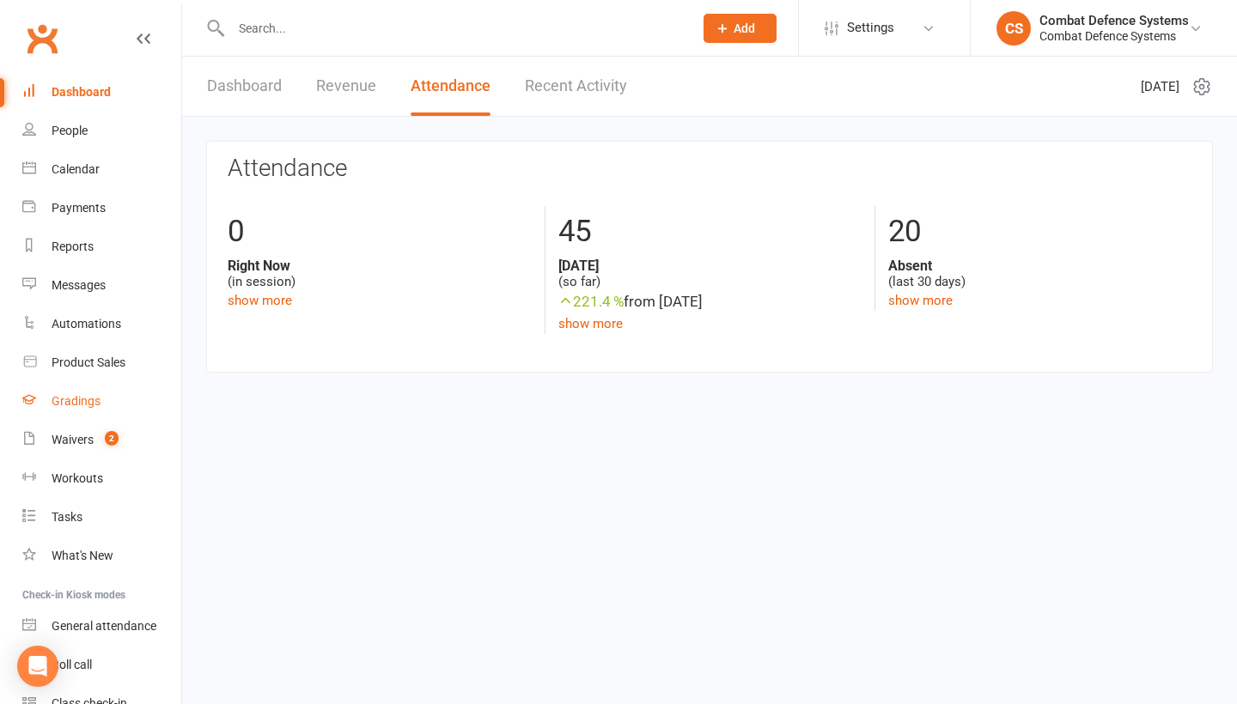
click at [85, 398] on div "Gradings" at bounding box center [76, 401] width 49 height 14
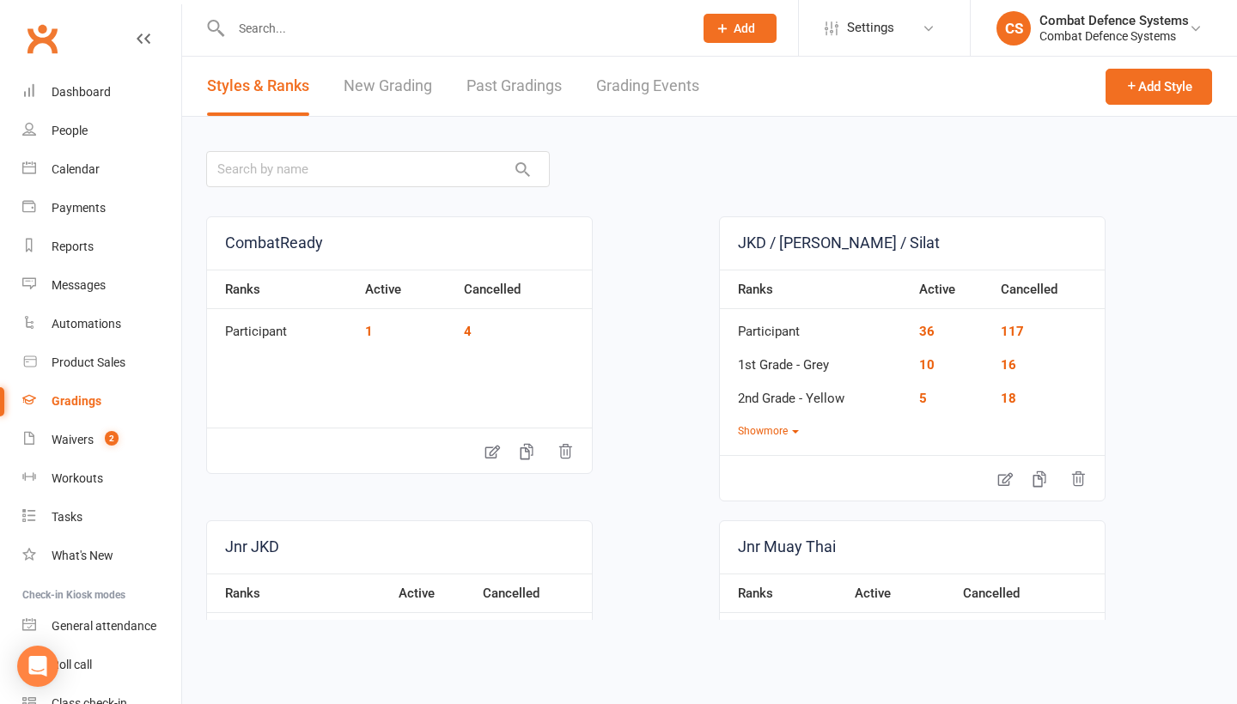
click at [648, 91] on link "Grading Events" at bounding box center [647, 86] width 103 height 59
select select "25"
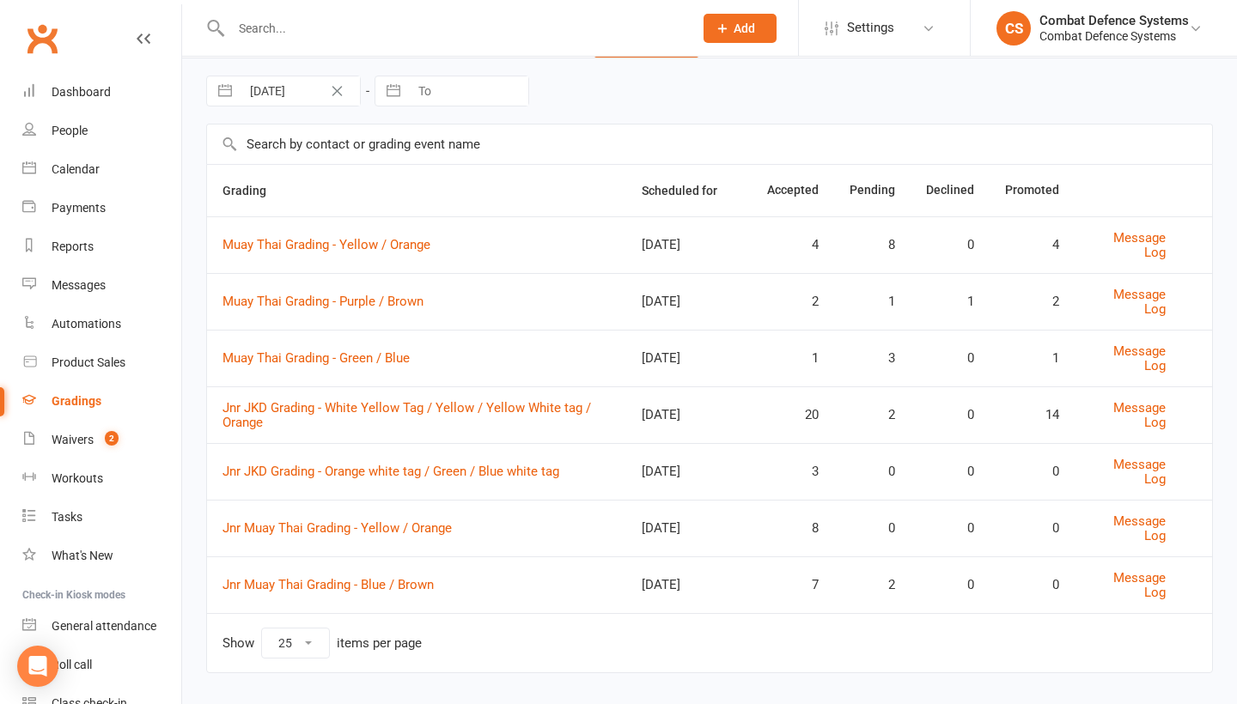
scroll to position [59, 0]
click at [437, 470] on link "Jnr JKD Grading - Orange white tag / Green / Blue white tag" at bounding box center [390, 470] width 337 height 15
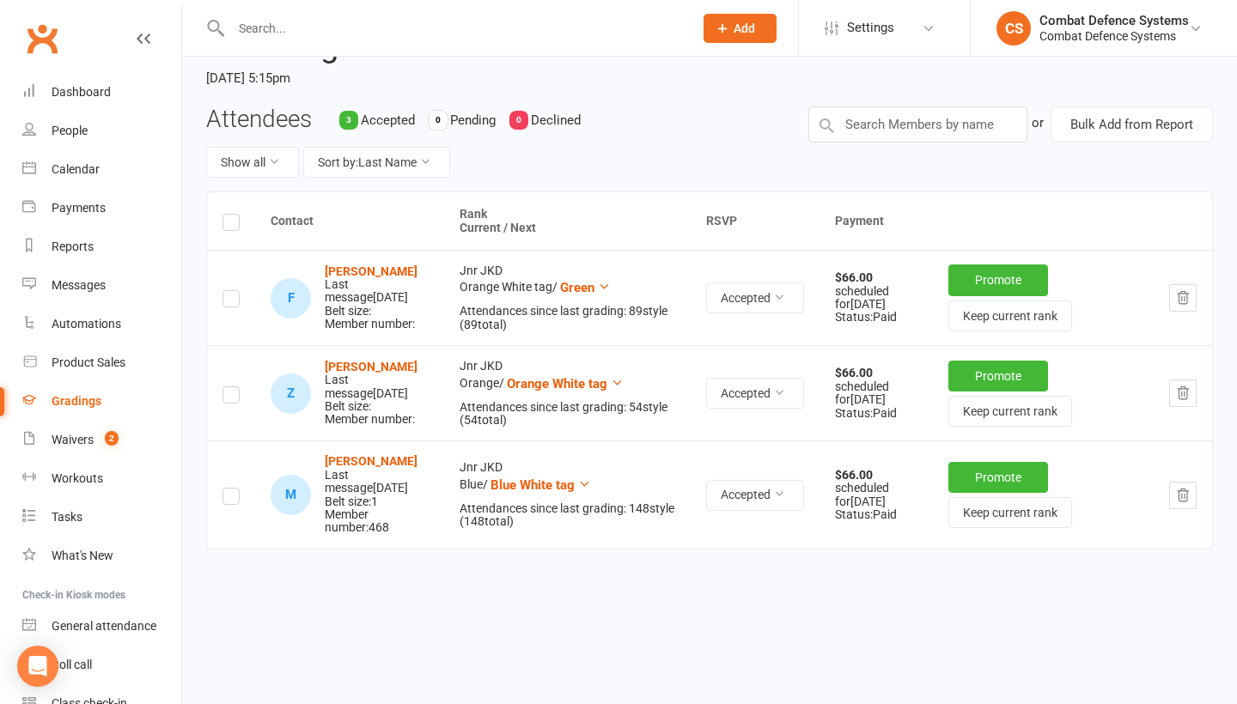
scroll to position [180, 0]
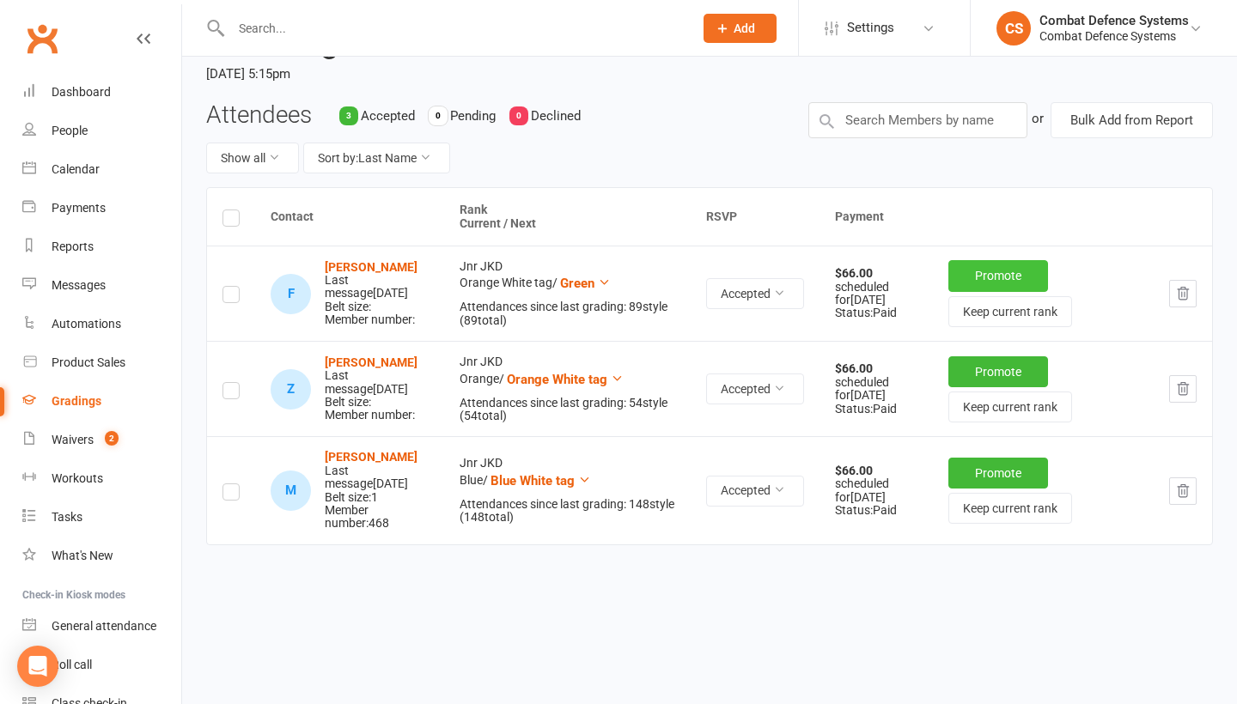
click at [1014, 272] on button "Promote" at bounding box center [998, 275] width 100 height 31
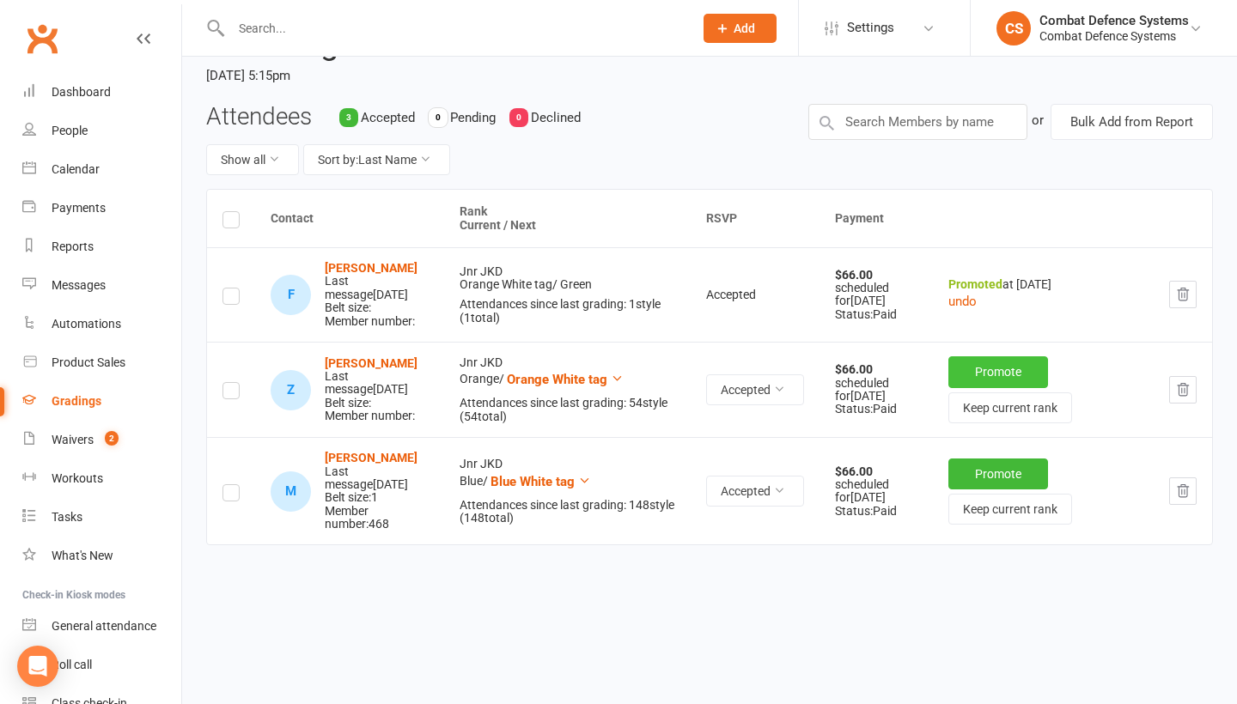
click at [1002, 360] on button "Promote" at bounding box center [998, 371] width 100 height 31
